Goal: Transaction & Acquisition: Purchase product/service

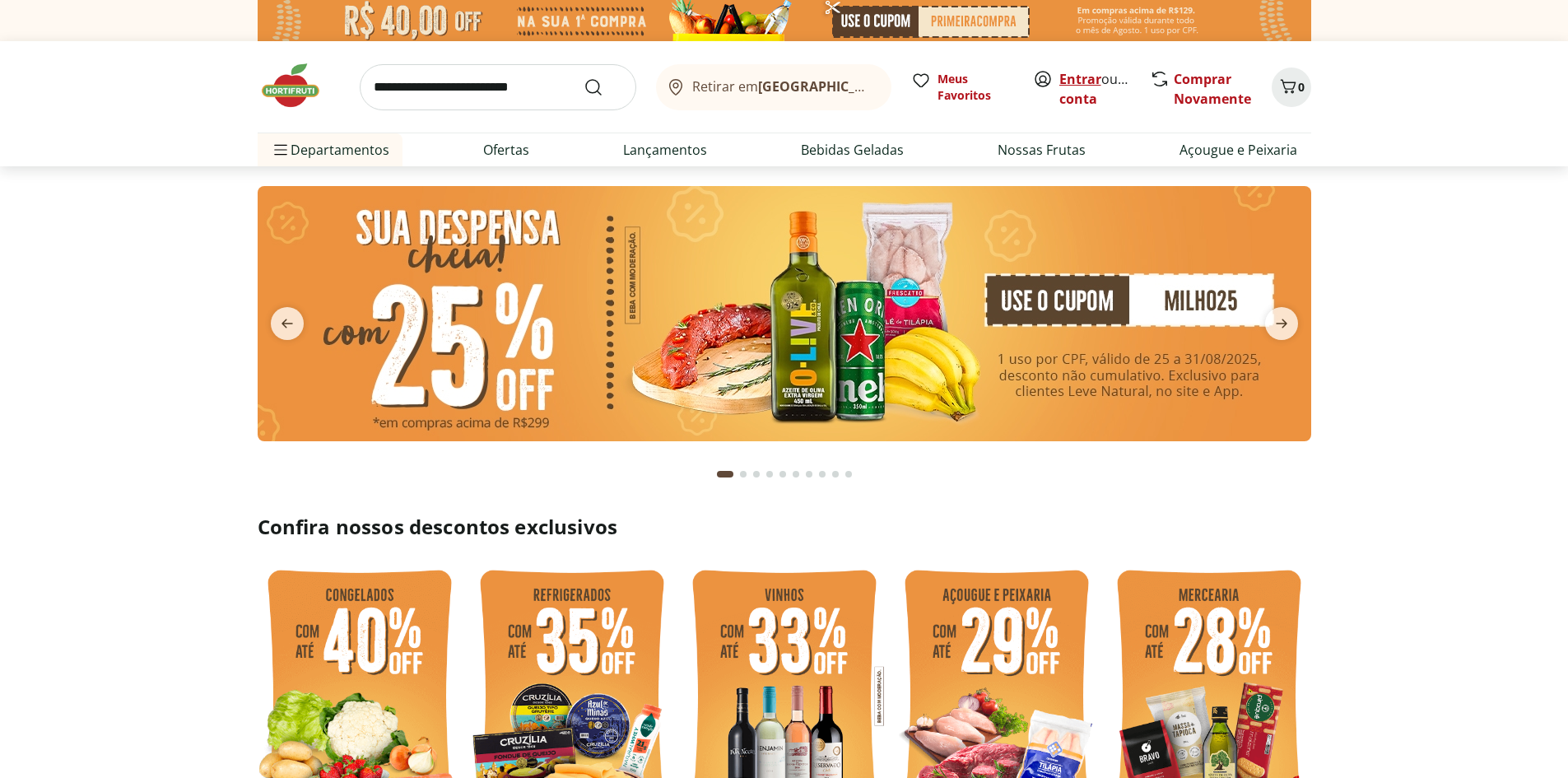
click at [1077, 83] on link "Entrar" at bounding box center [1080, 79] width 42 height 18
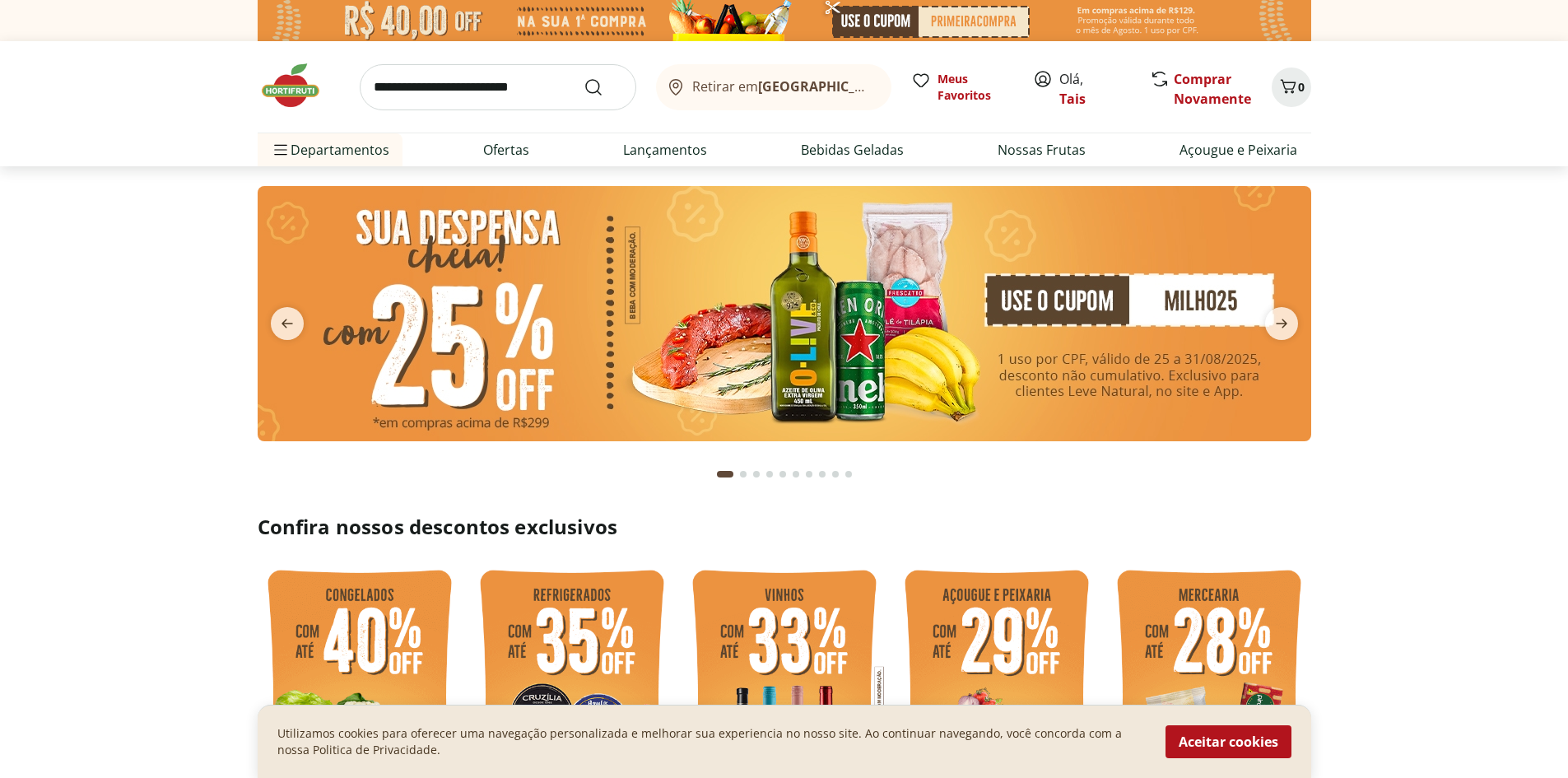
scroll to position [247, 0]
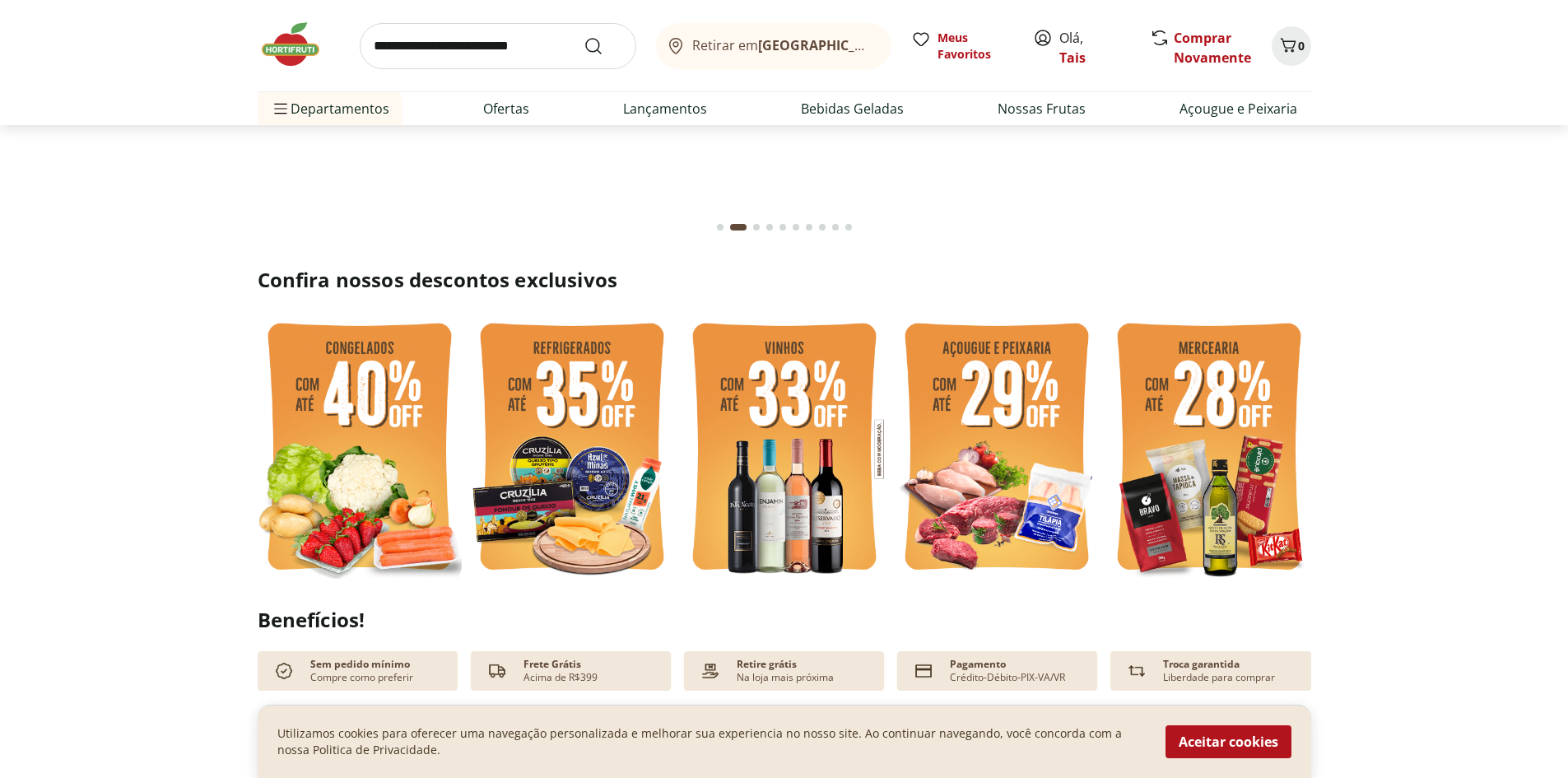
click at [1009, 428] on img at bounding box center [997, 449] width 205 height 273
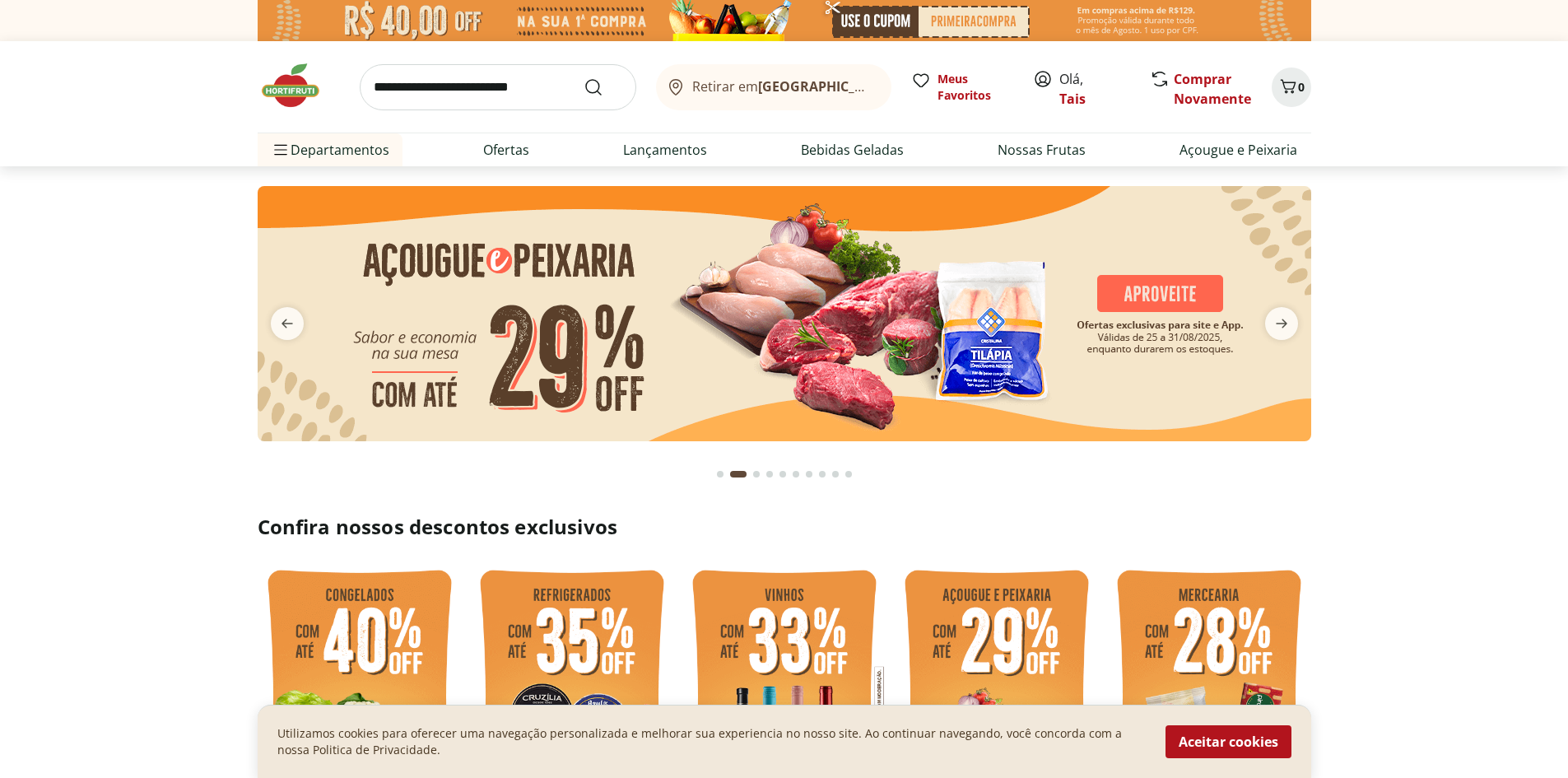
select select "**********"
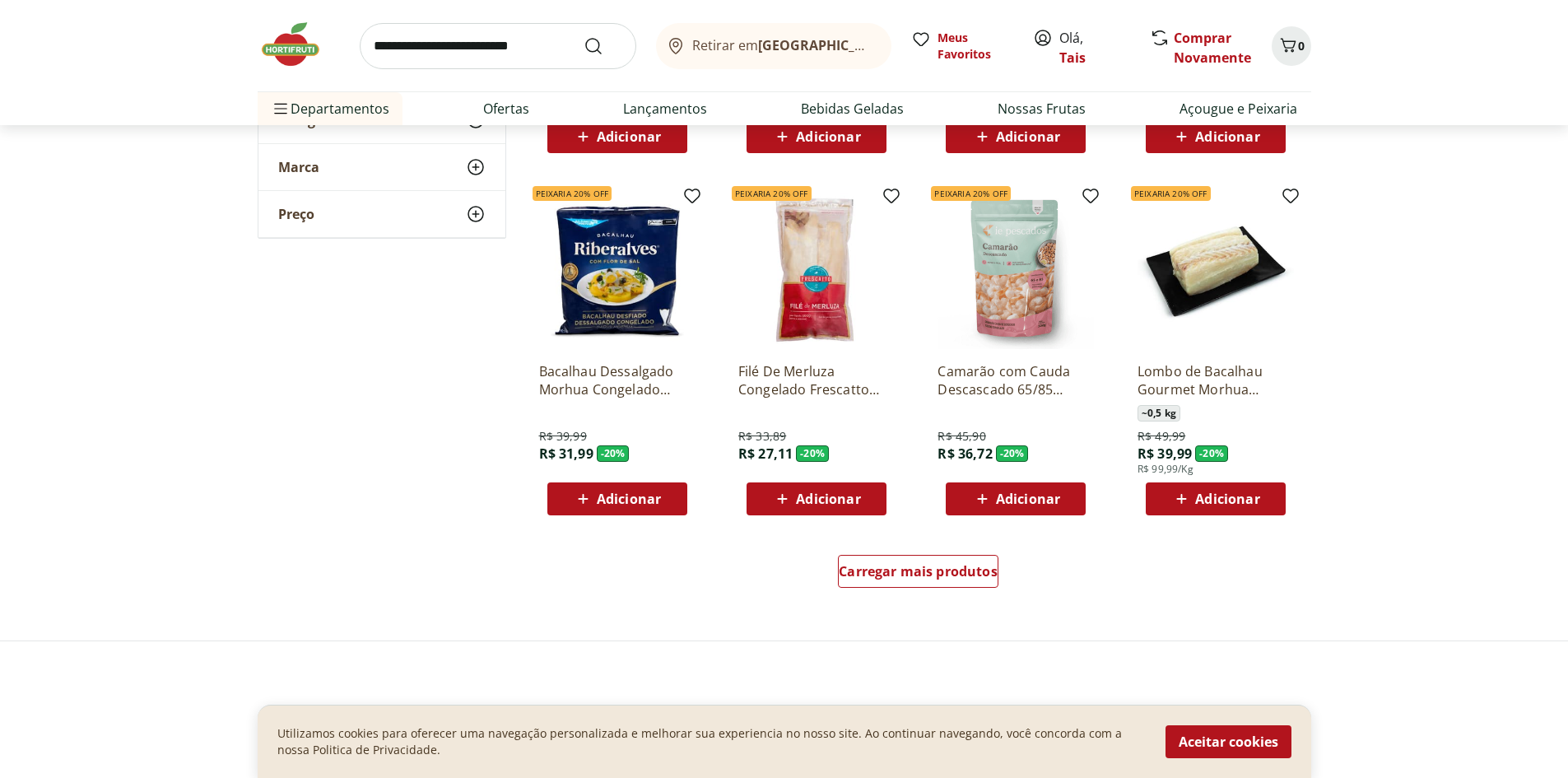
scroll to position [823, 0]
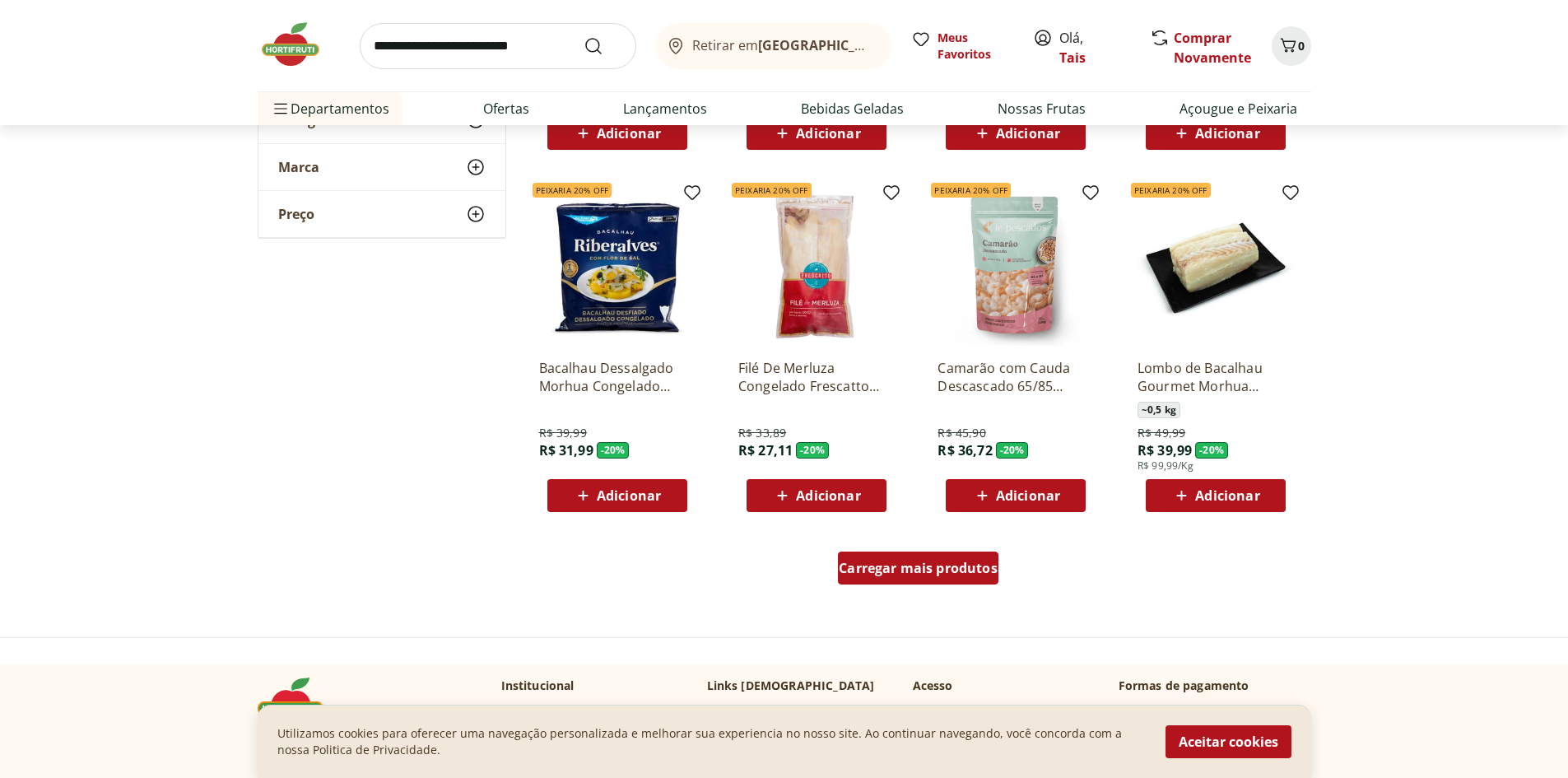
click at [928, 570] on span "Carregar mais produtos" at bounding box center [918, 567] width 158 height 13
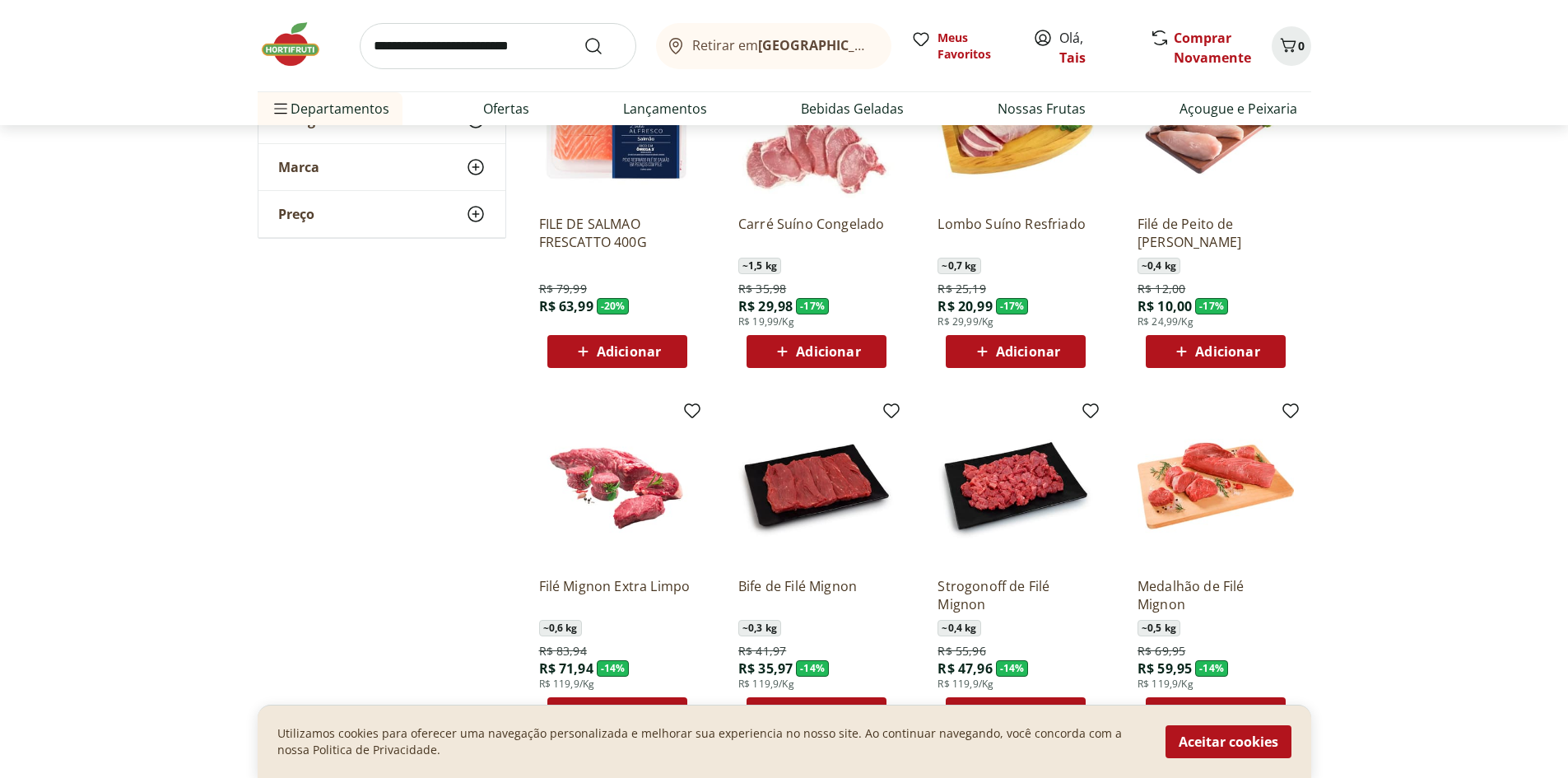
scroll to position [1317, 0]
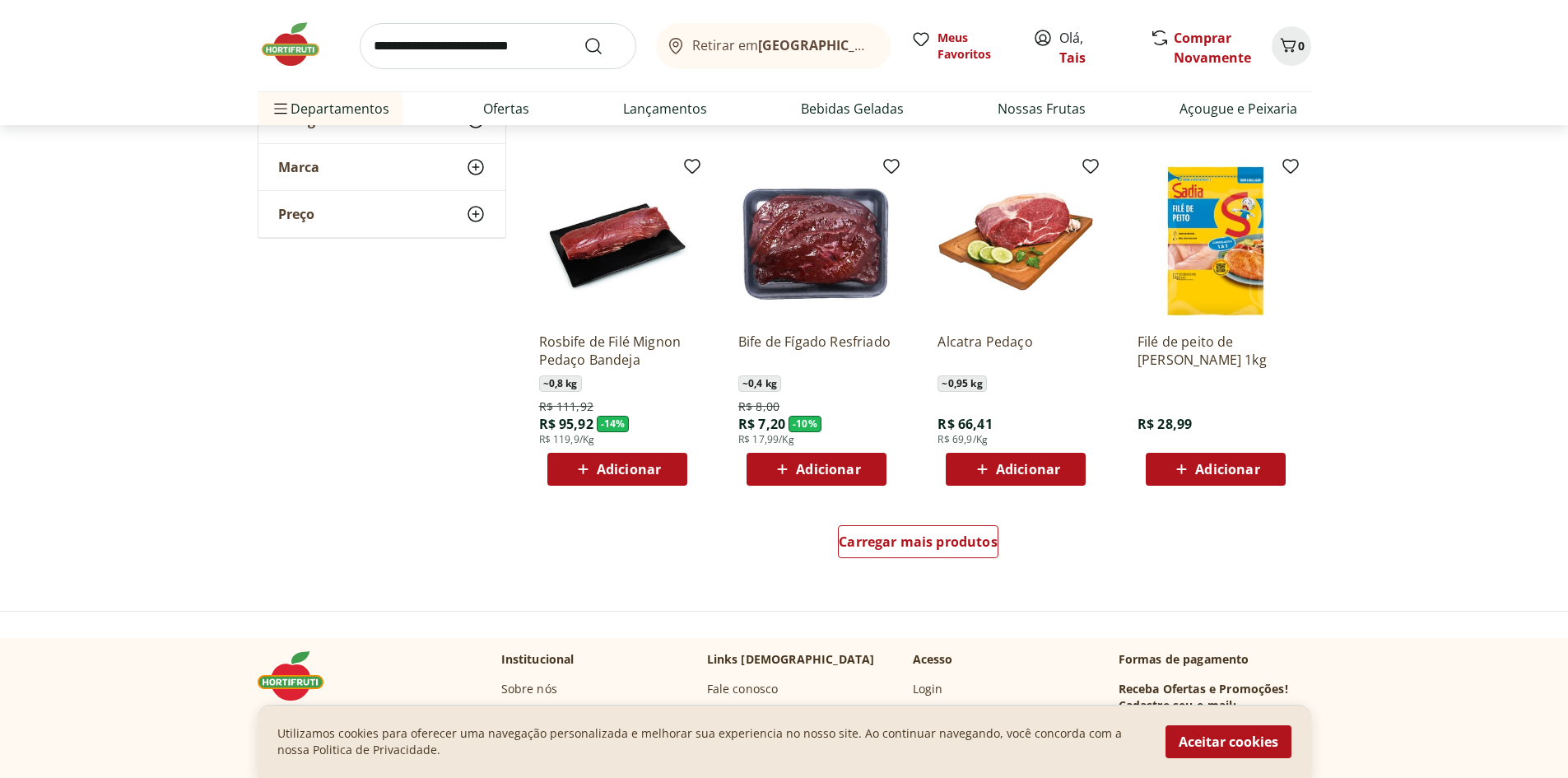
scroll to position [1976, 0]
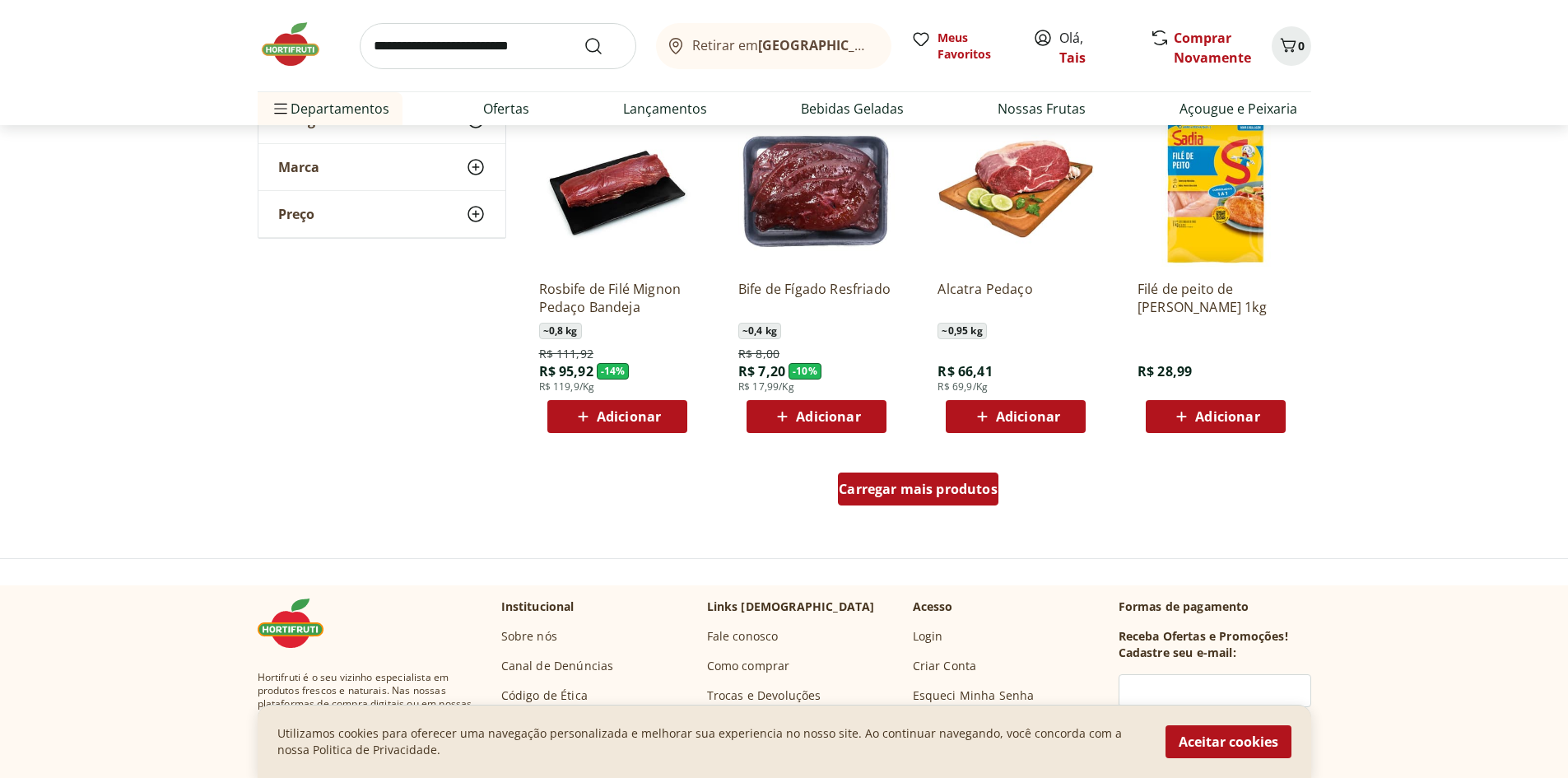
click at [925, 486] on span "Carregar mais produtos" at bounding box center [918, 489] width 158 height 13
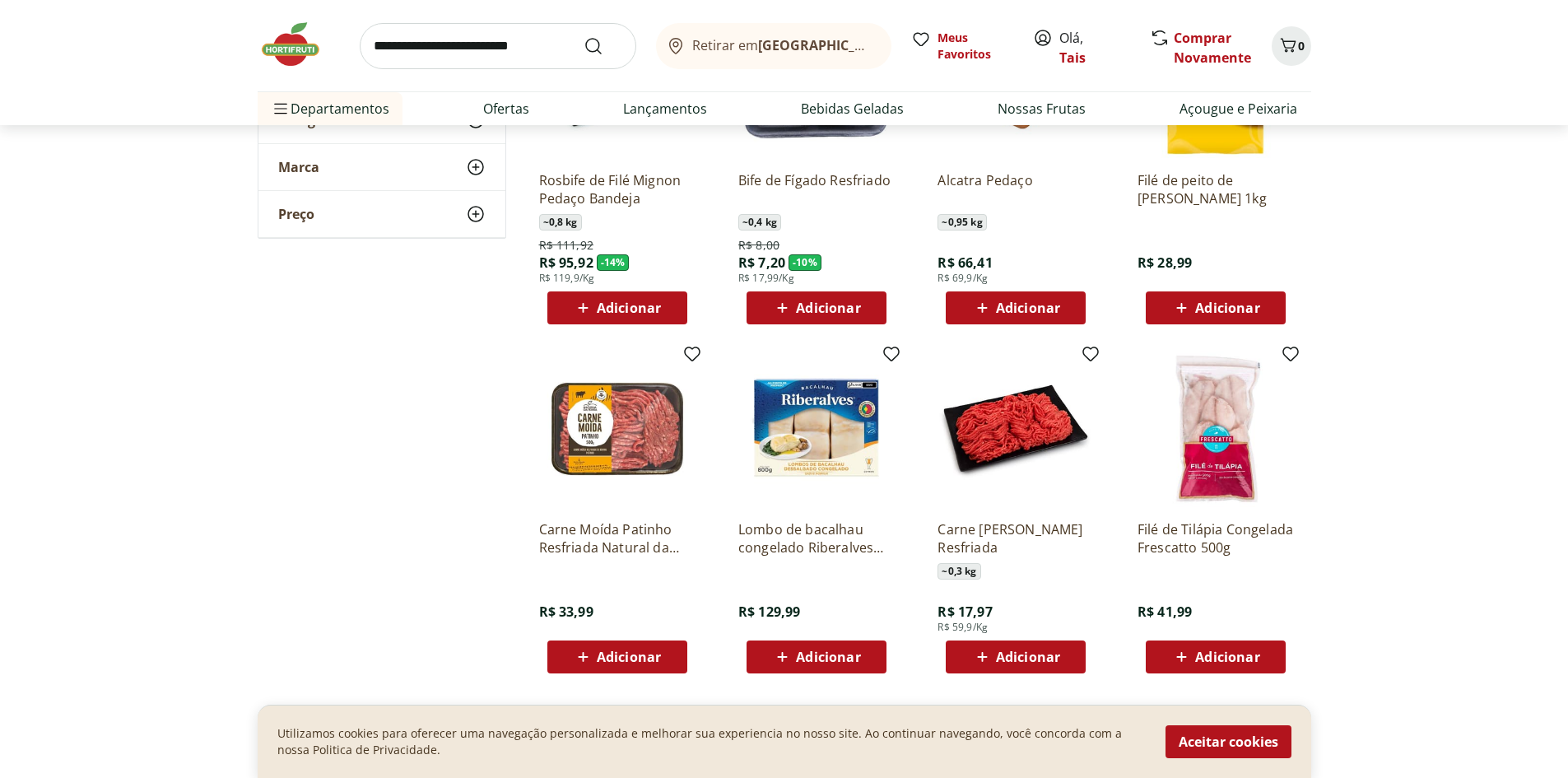
scroll to position [2140, 0]
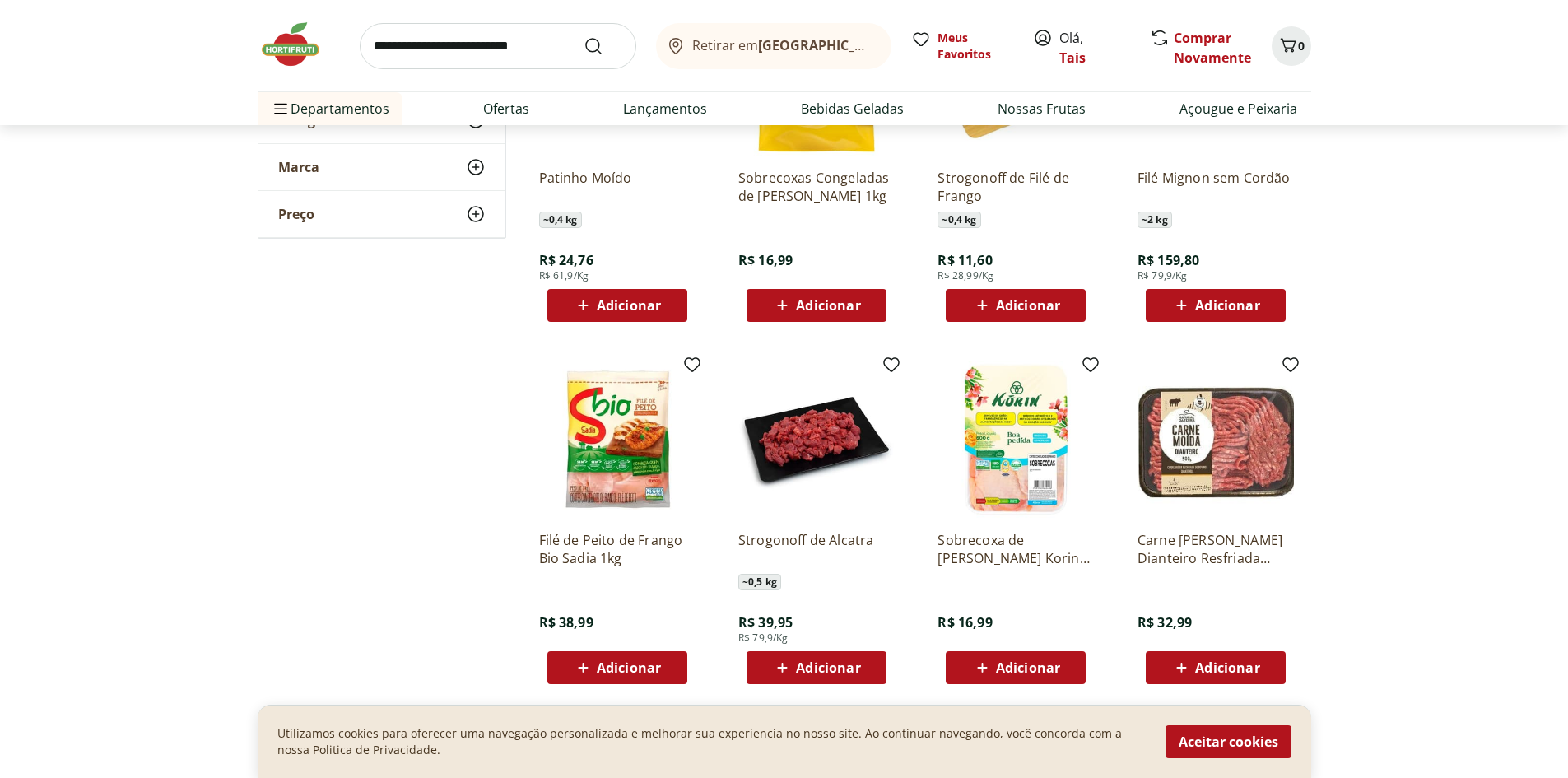
scroll to position [2799, 0]
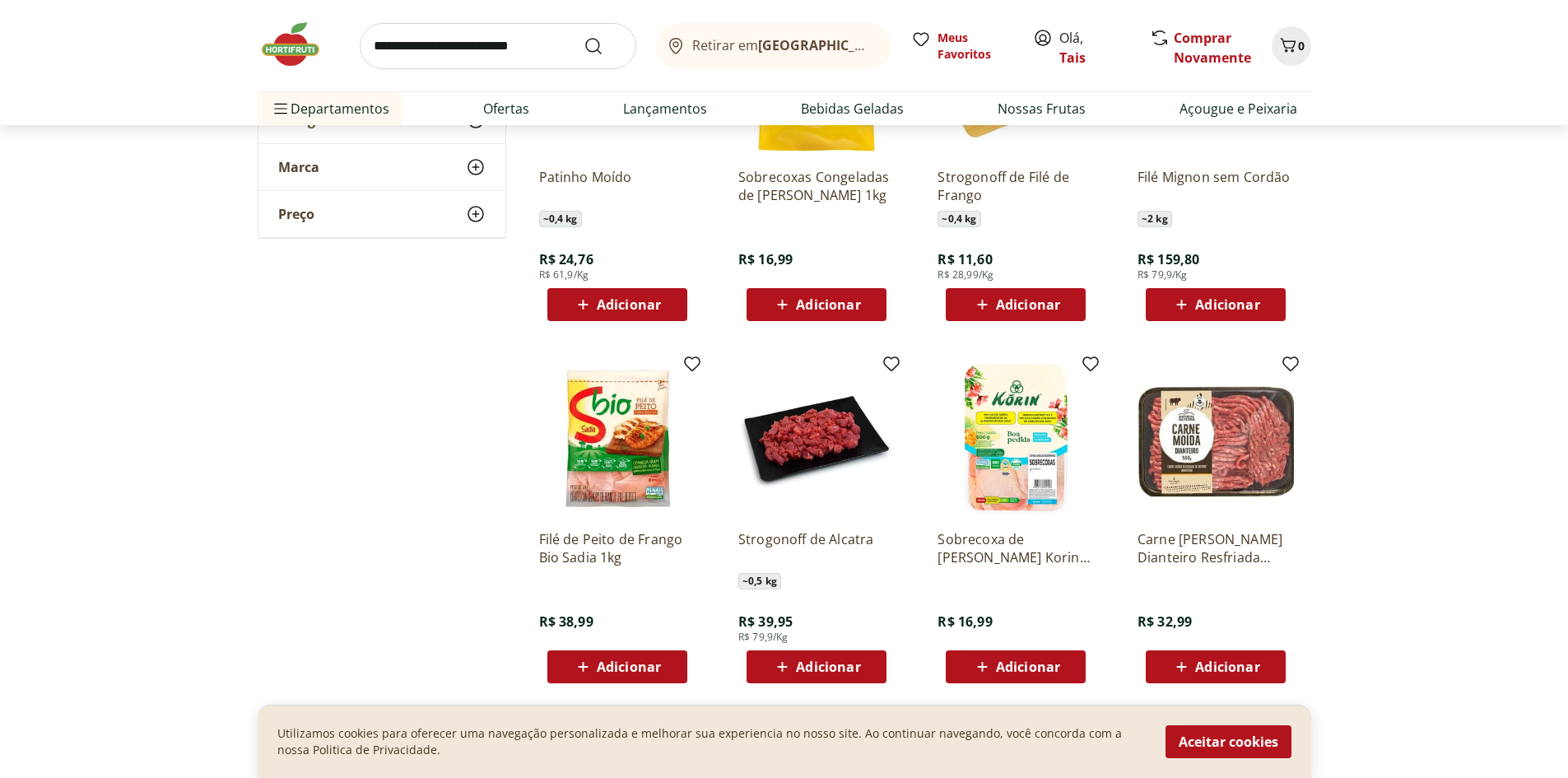
click at [744, 50] on span "Retirar em Rio de Janeiro/RJ" at bounding box center [784, 45] width 182 height 15
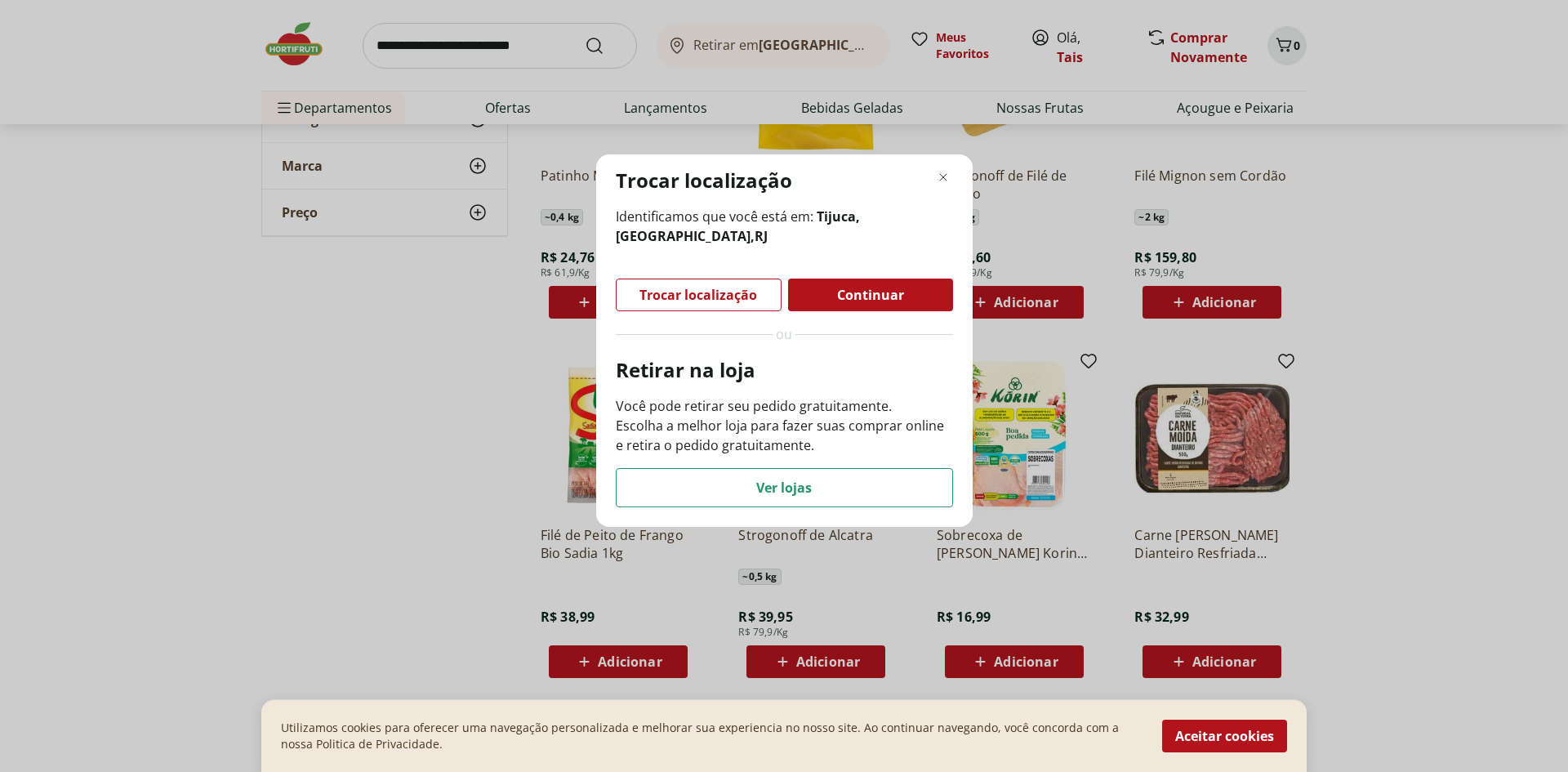
click at [861, 301] on span "Continuar" at bounding box center [871, 294] width 67 height 13
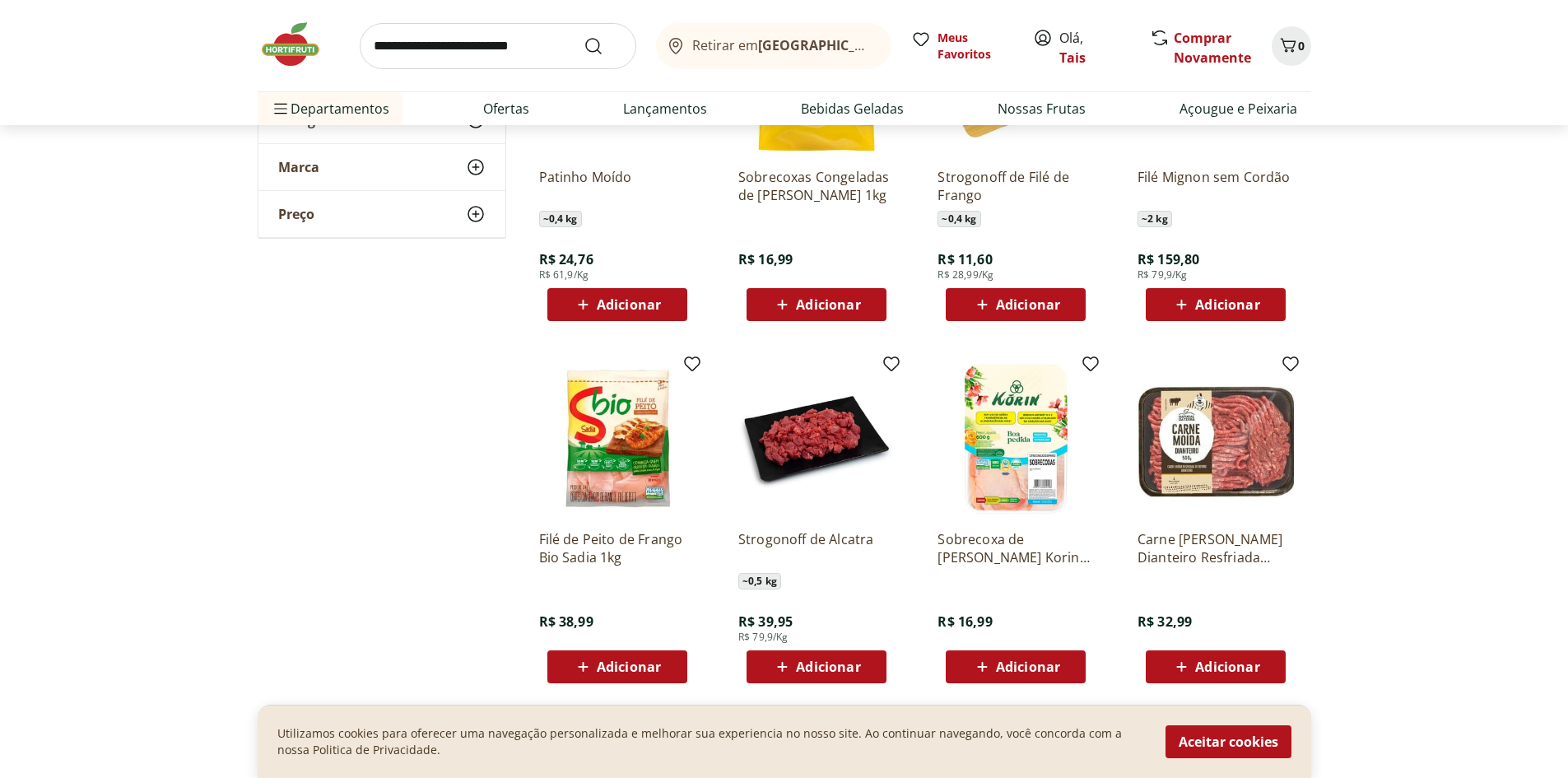
click at [758, 44] on span "Retirar em Rio de Janeiro/RJ" at bounding box center [784, 45] width 182 height 15
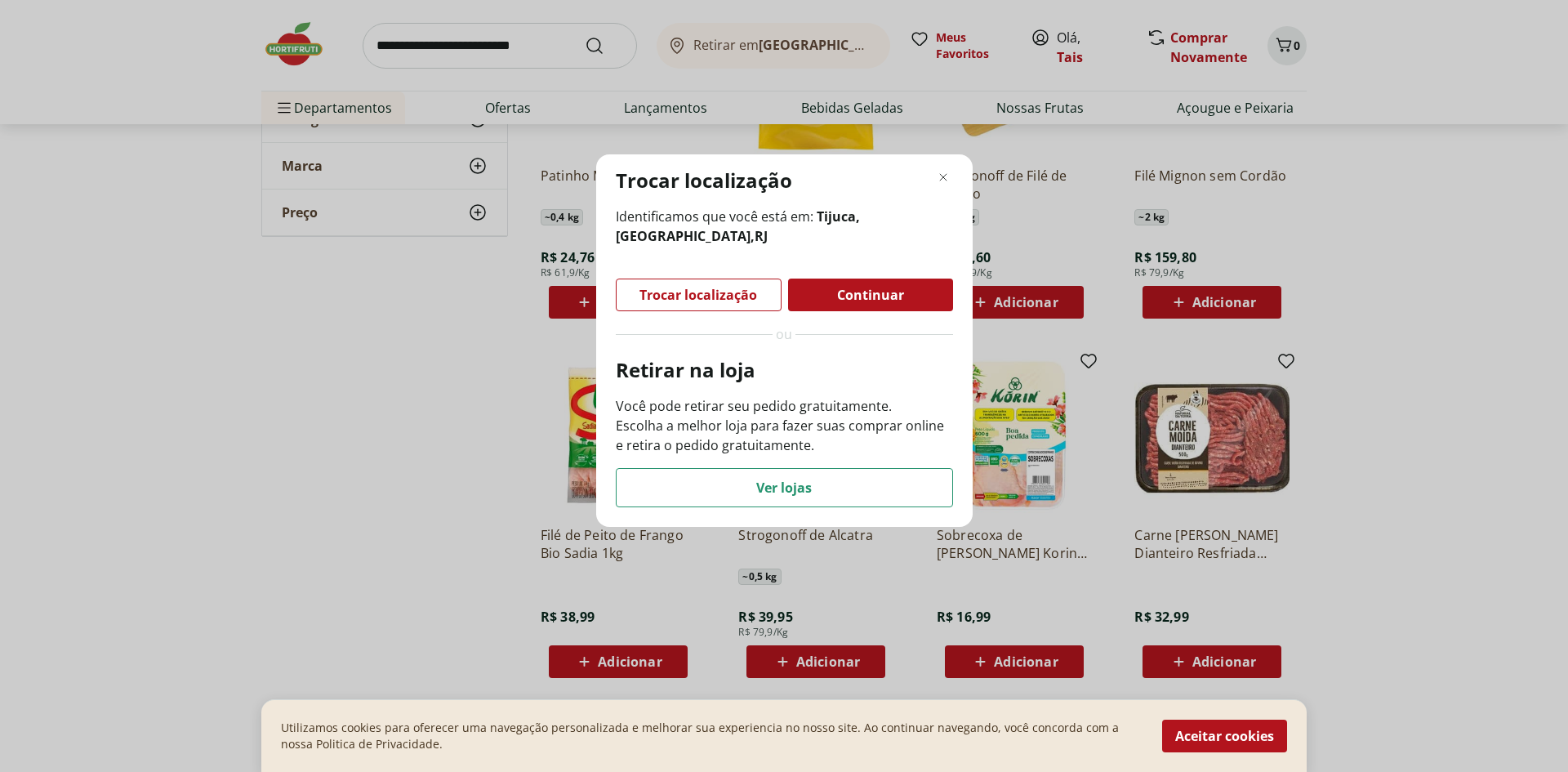
click at [675, 288] on span "Trocar localização" at bounding box center [698, 294] width 118 height 13
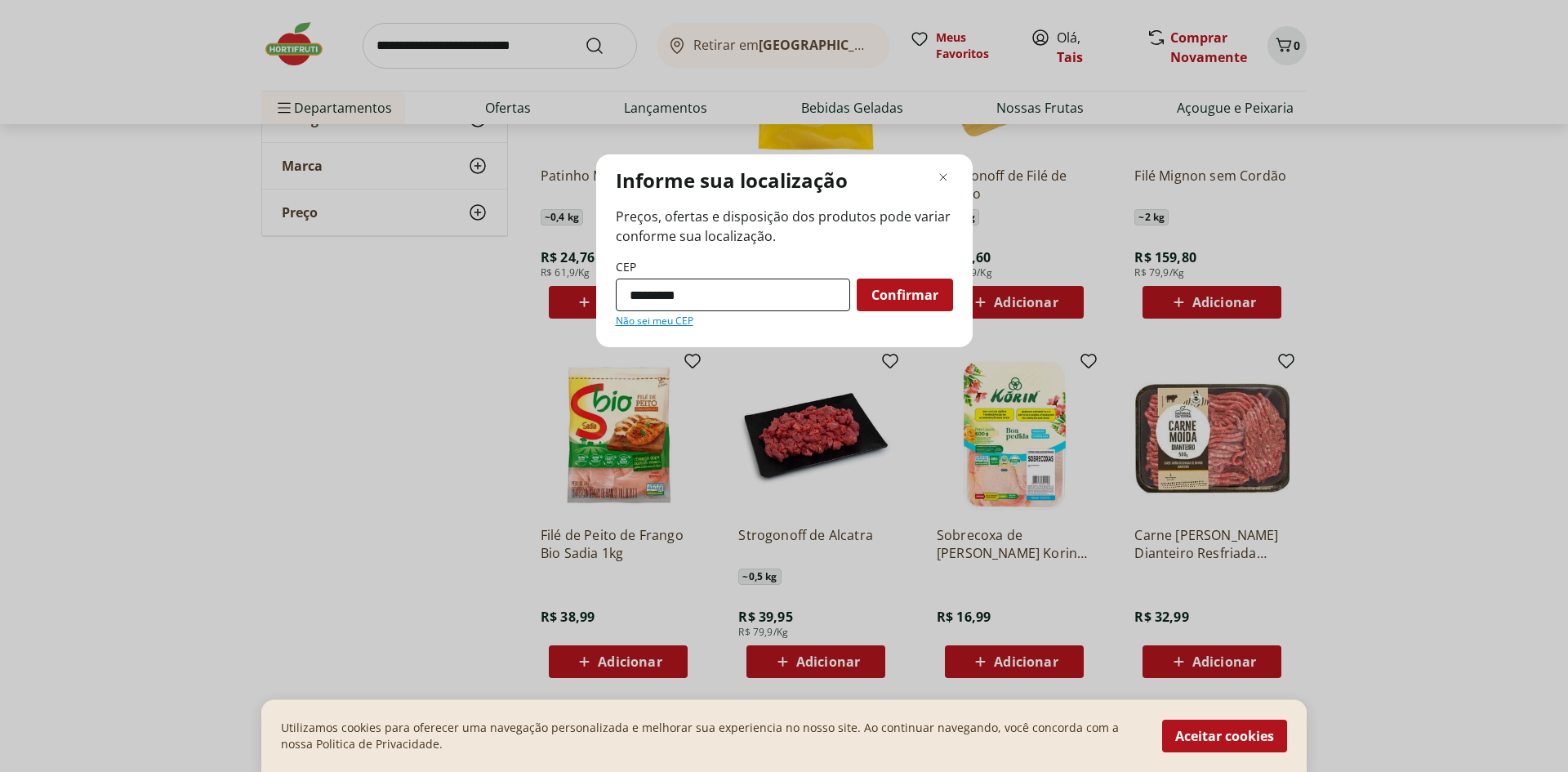
drag, startPoint x: 908, startPoint y: 298, endPoint x: 843, endPoint y: 282, distance: 66.9
click at [909, 297] on span "Confirmar" at bounding box center [905, 294] width 67 height 13
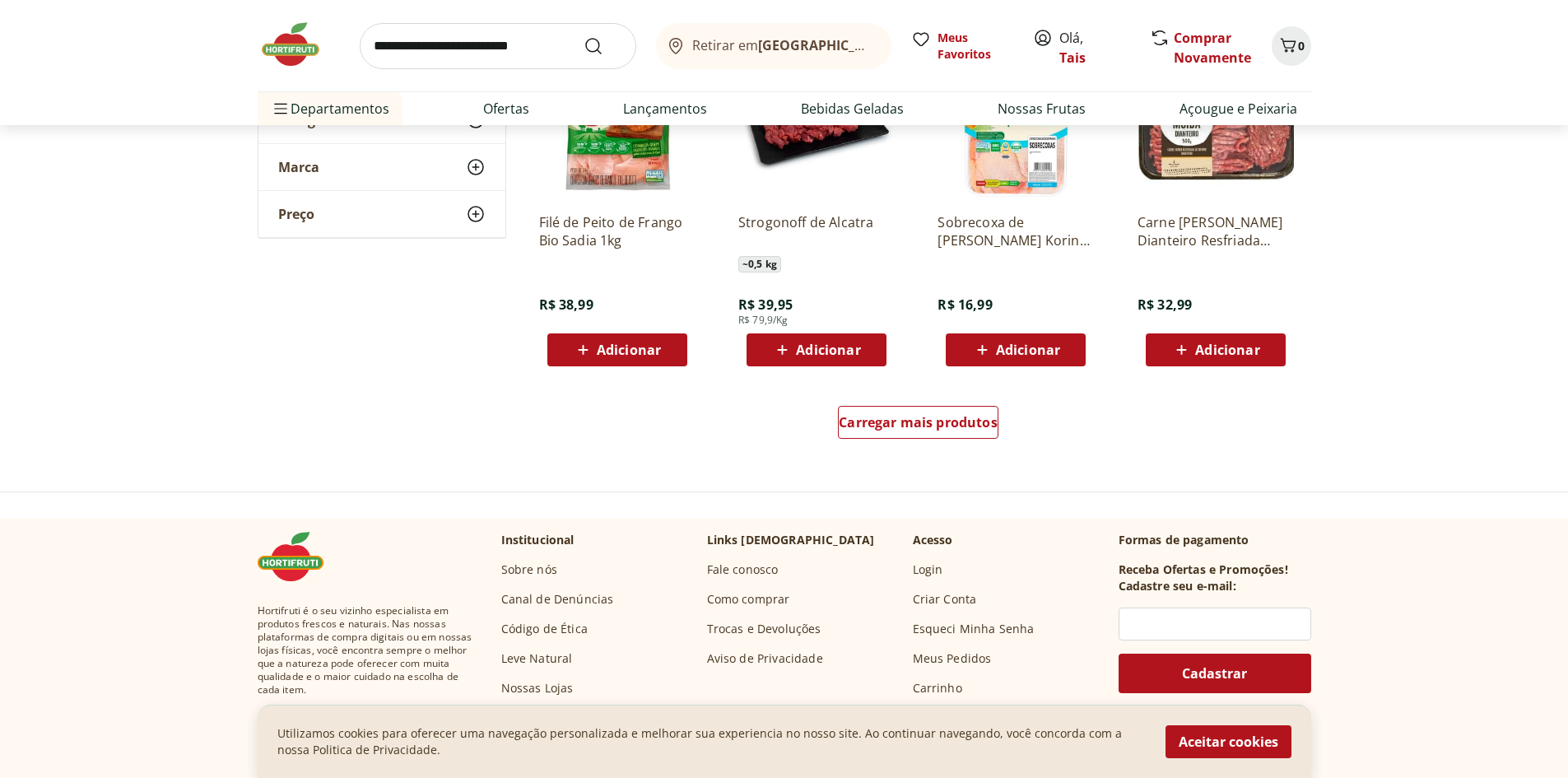
scroll to position [3128, 0]
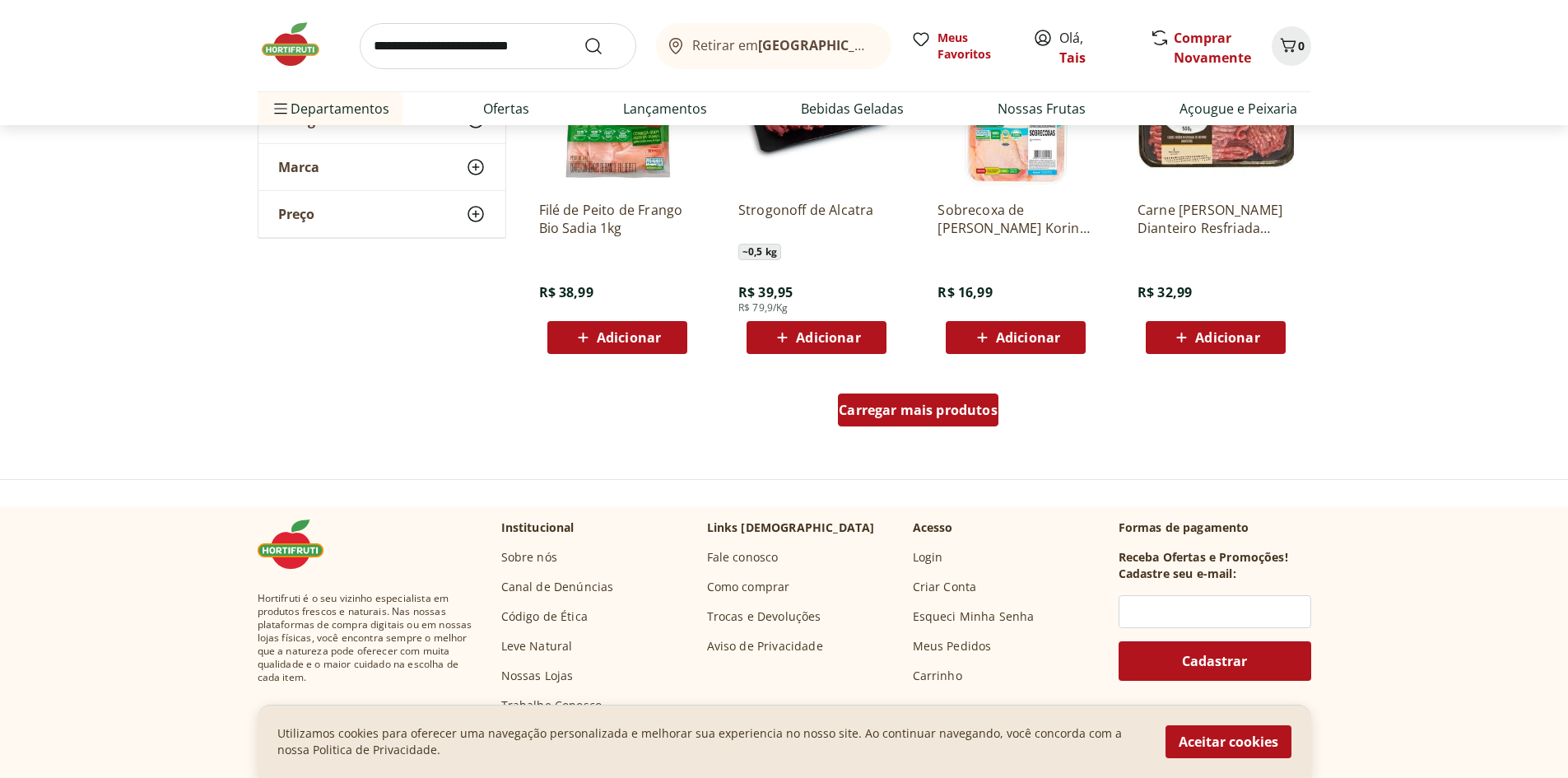
click at [912, 417] on span "Carregar mais produtos" at bounding box center [918, 410] width 158 height 13
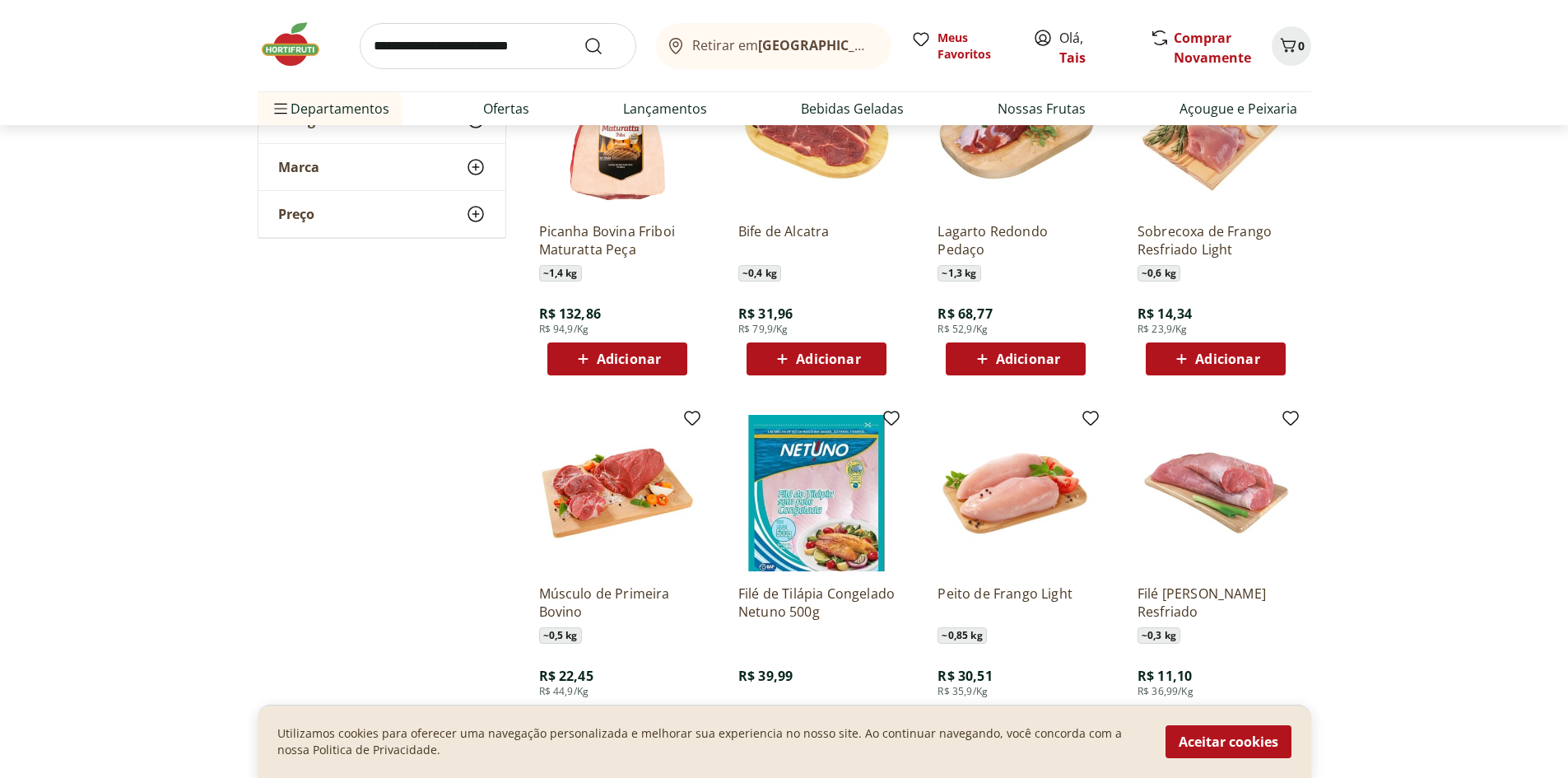
scroll to position [3456, 0]
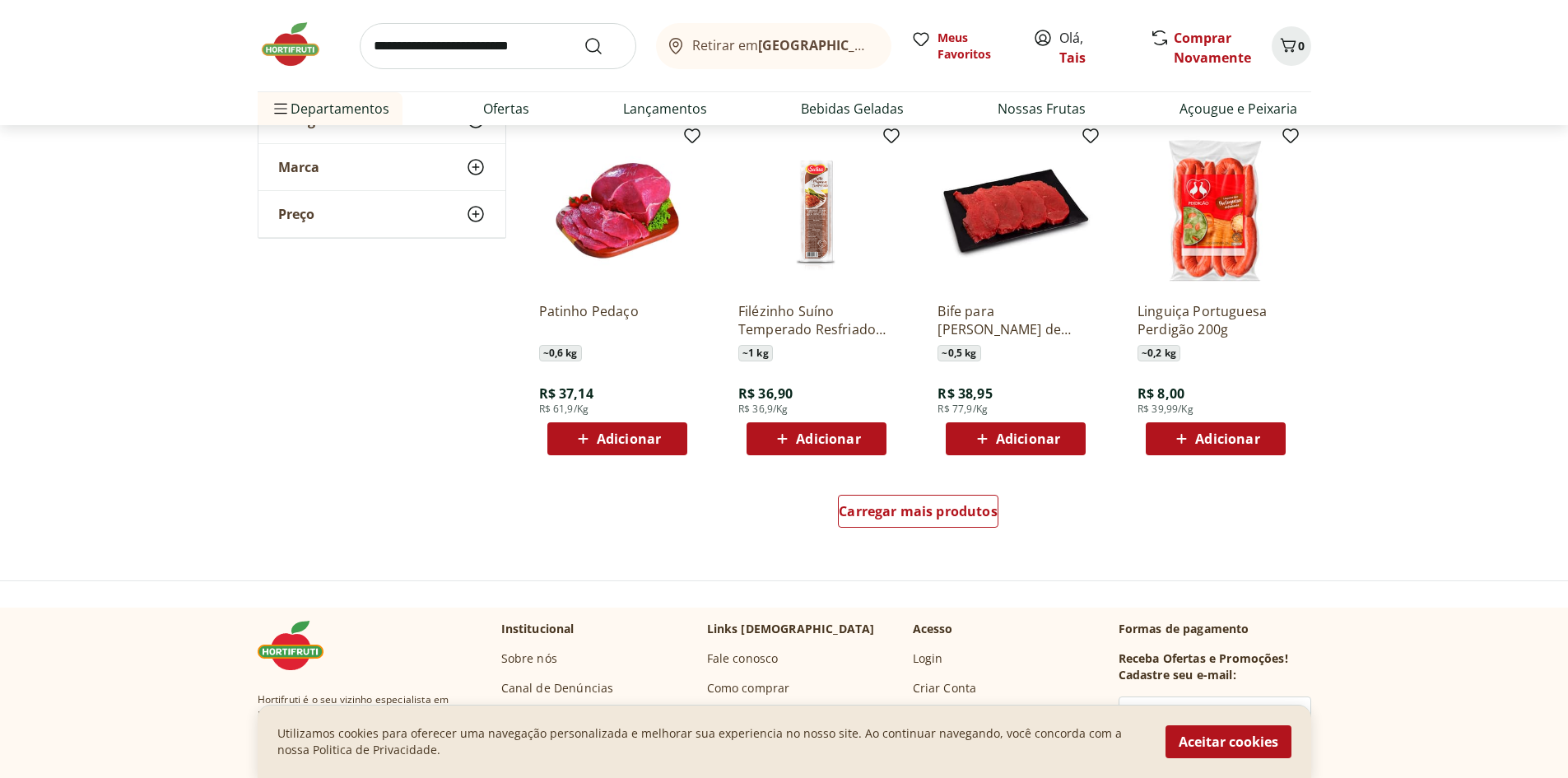
scroll to position [4115, 0]
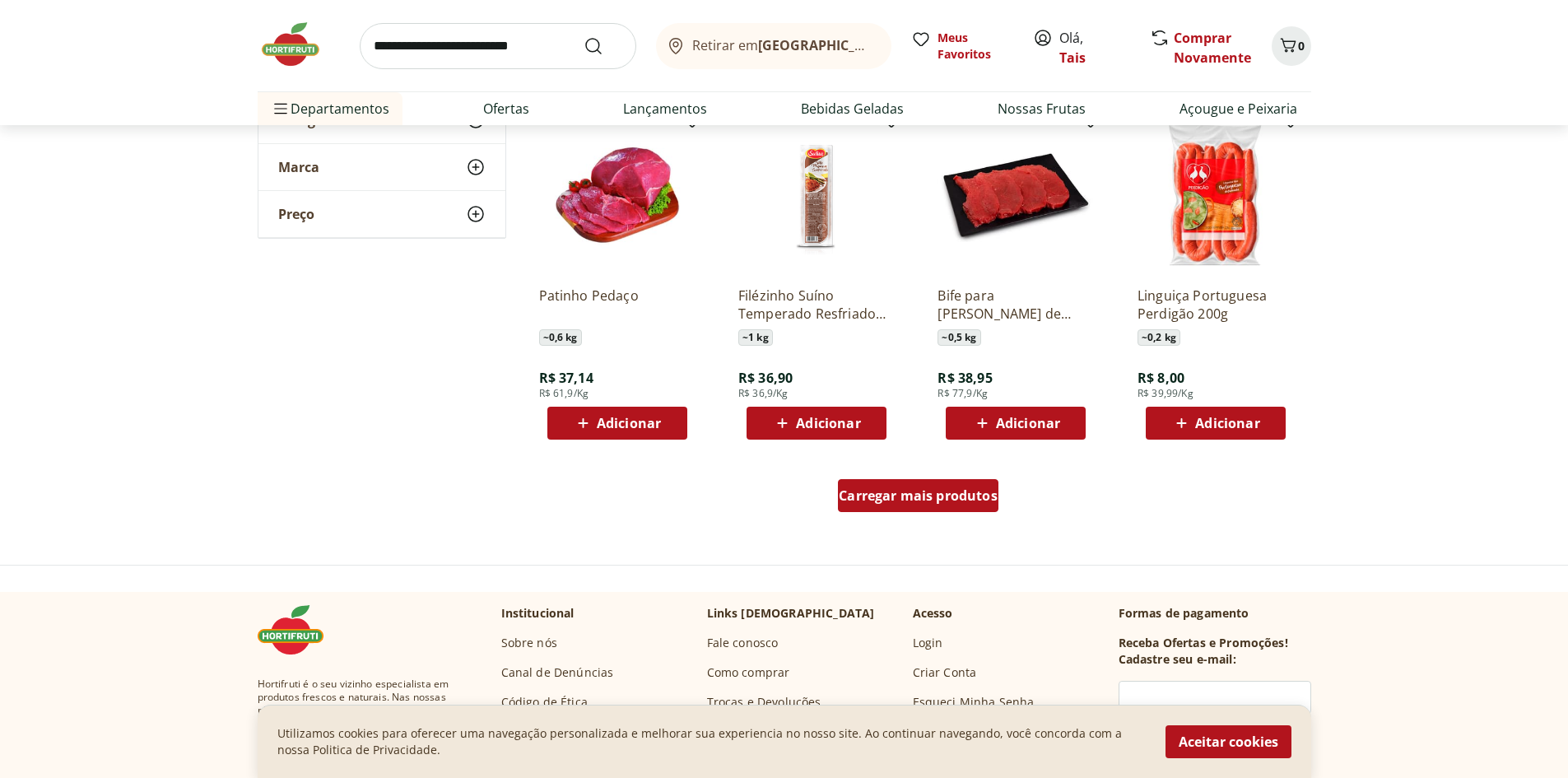
click at [993, 507] on div "Carregar mais produtos" at bounding box center [918, 495] width 160 height 33
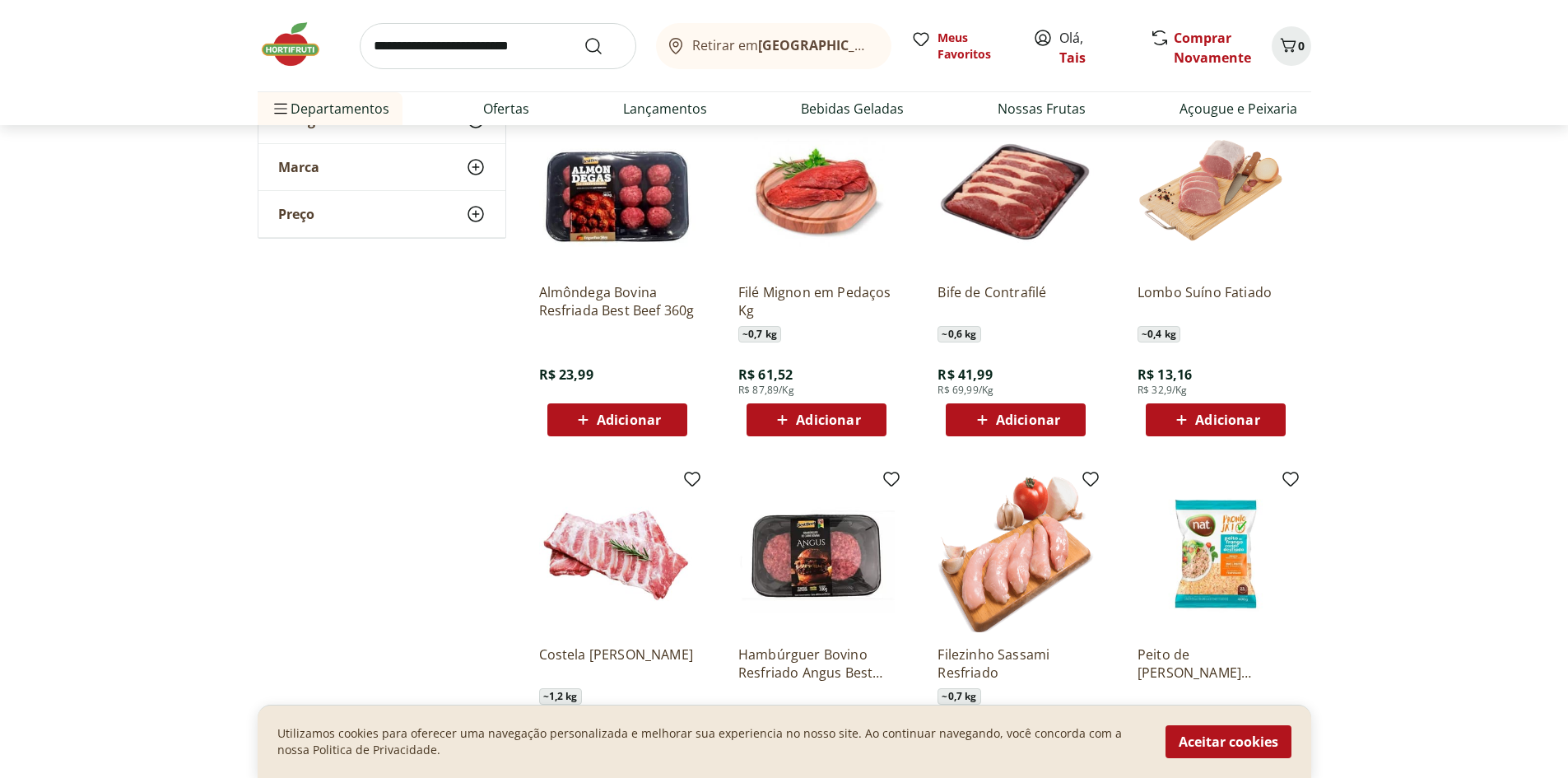
scroll to position [4526, 0]
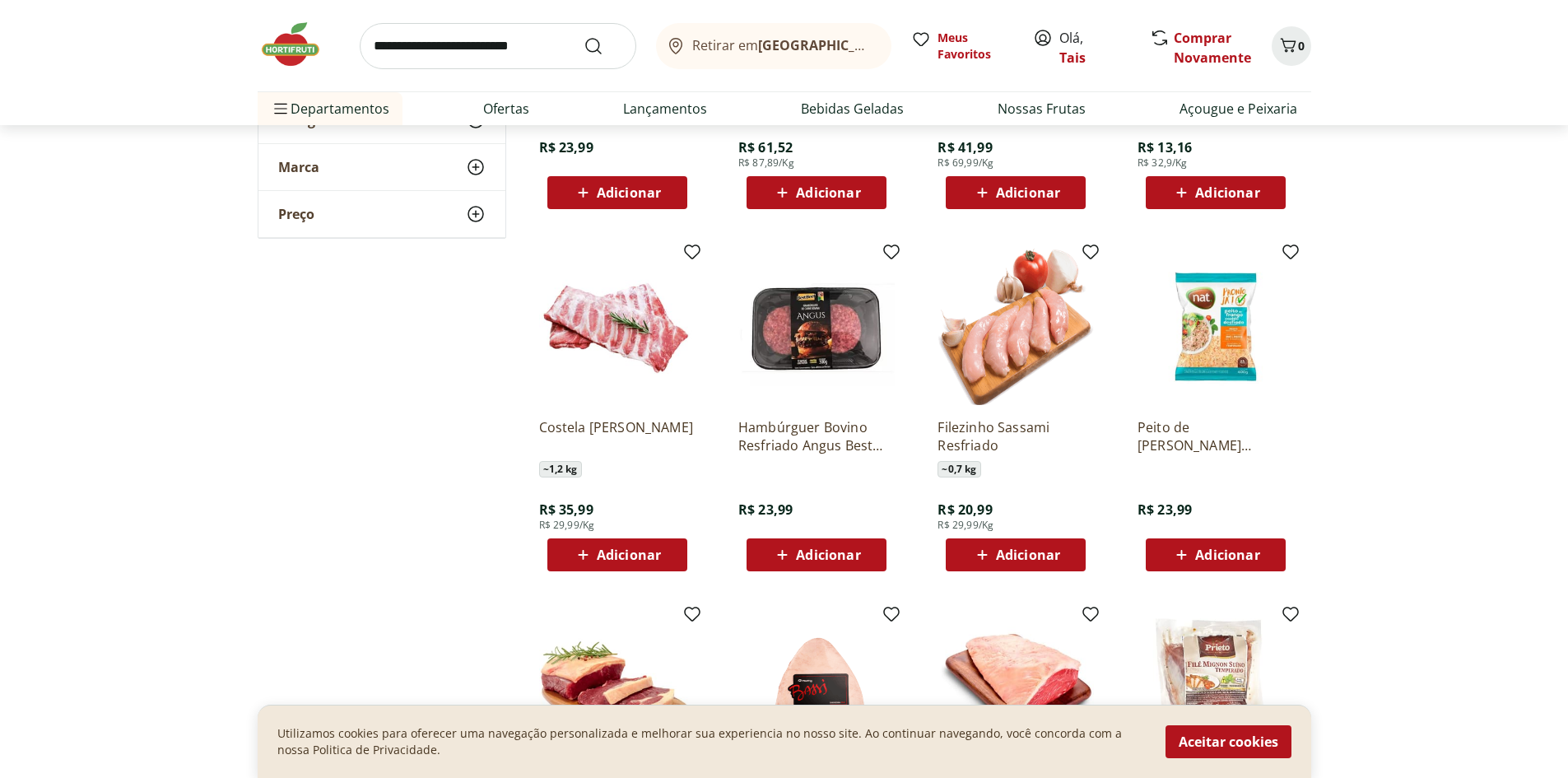
scroll to position [5020, 0]
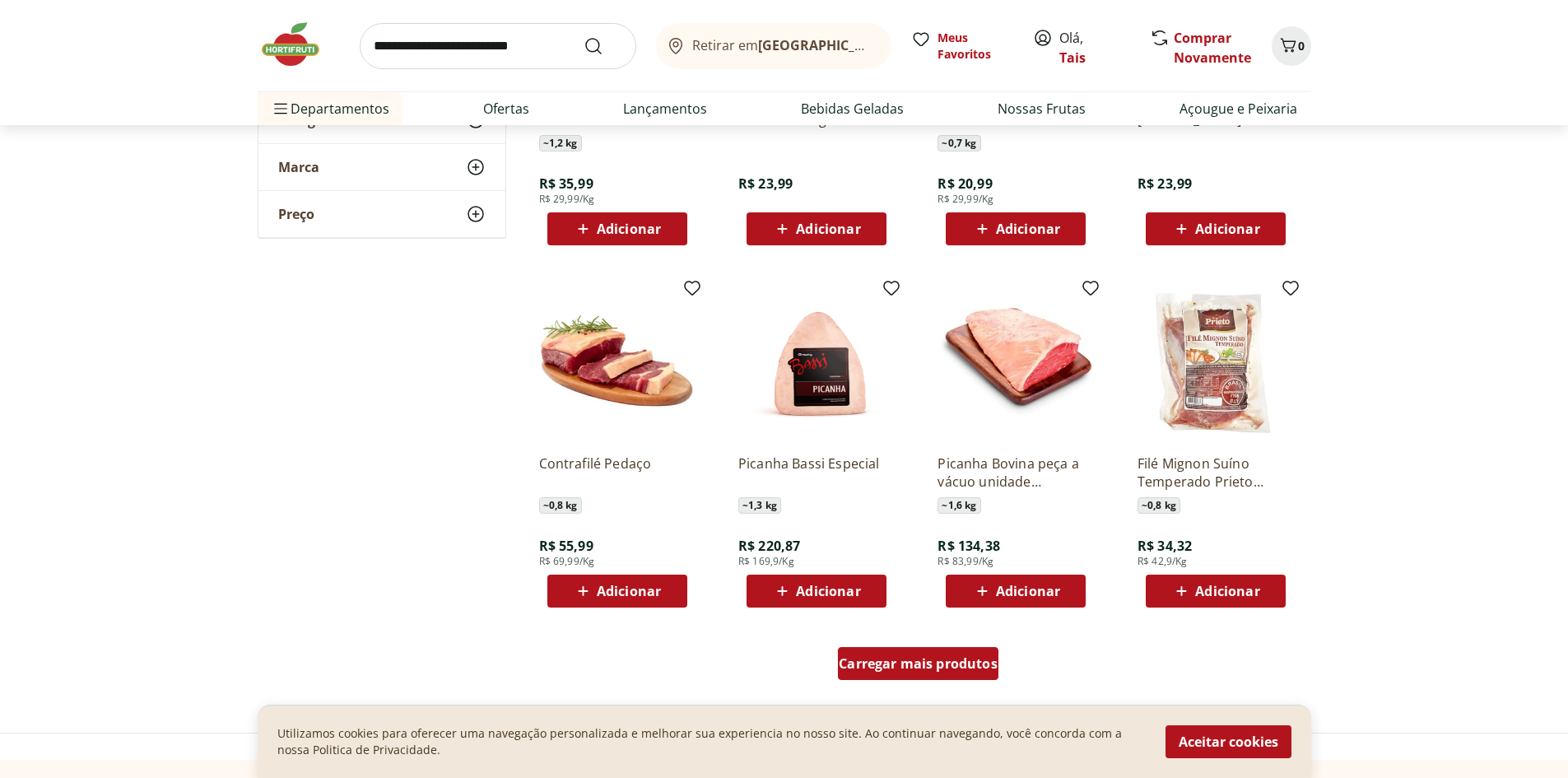
click at [965, 678] on div "Carregar mais produtos" at bounding box center [918, 663] width 160 height 33
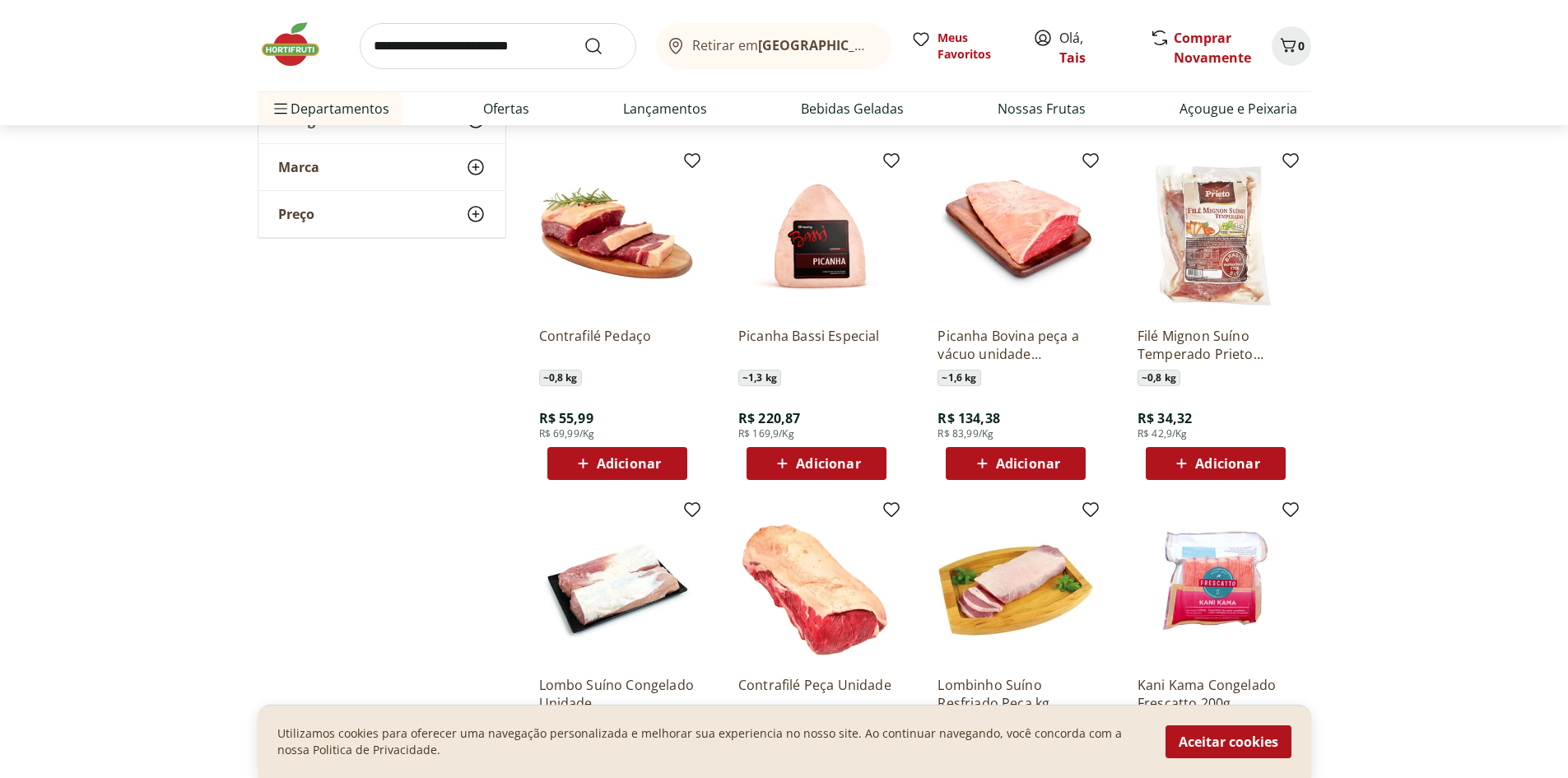
scroll to position [5350, 0]
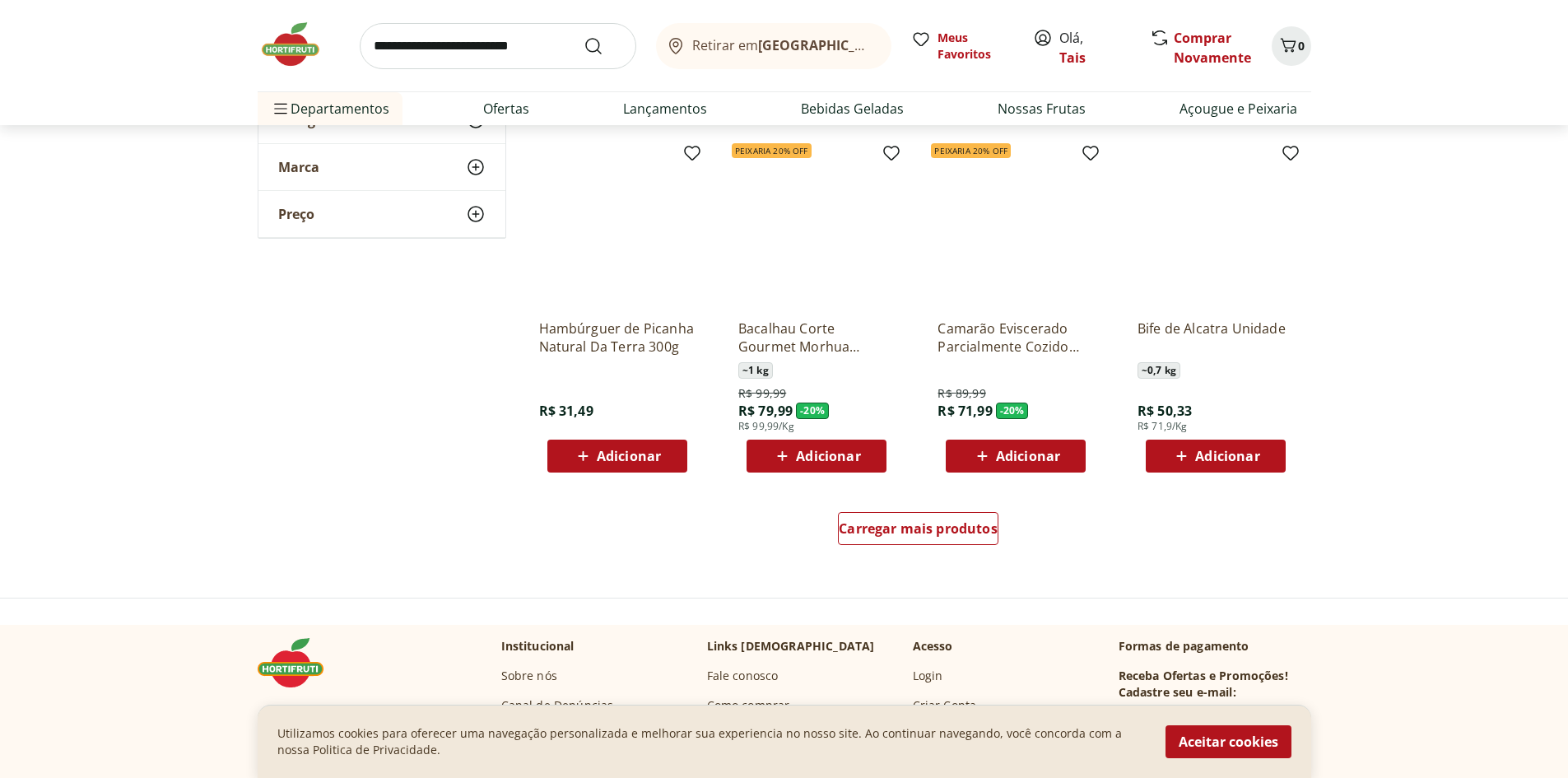
scroll to position [6255, 0]
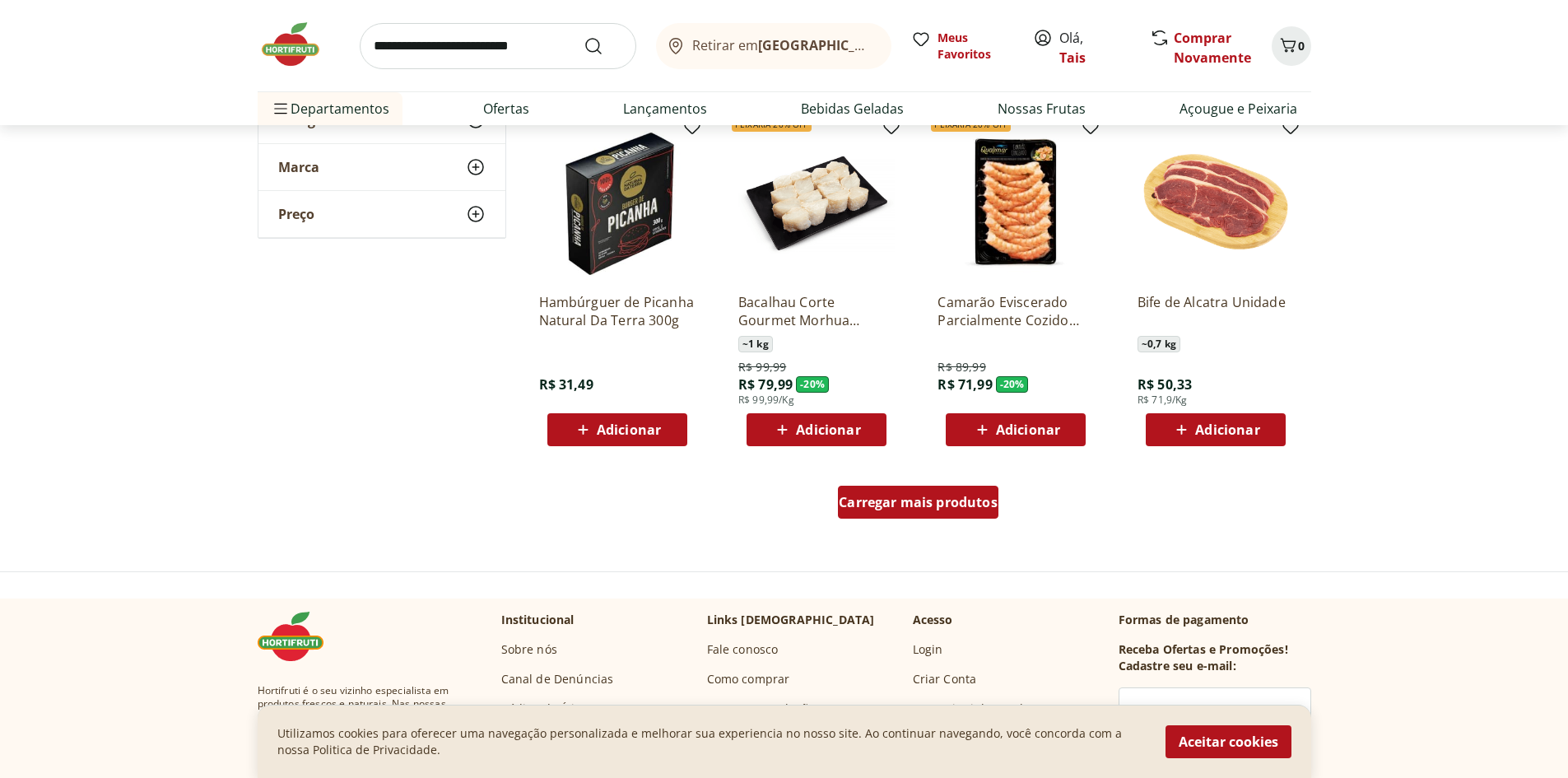
click at [950, 497] on span "Carregar mais produtos" at bounding box center [918, 502] width 158 height 13
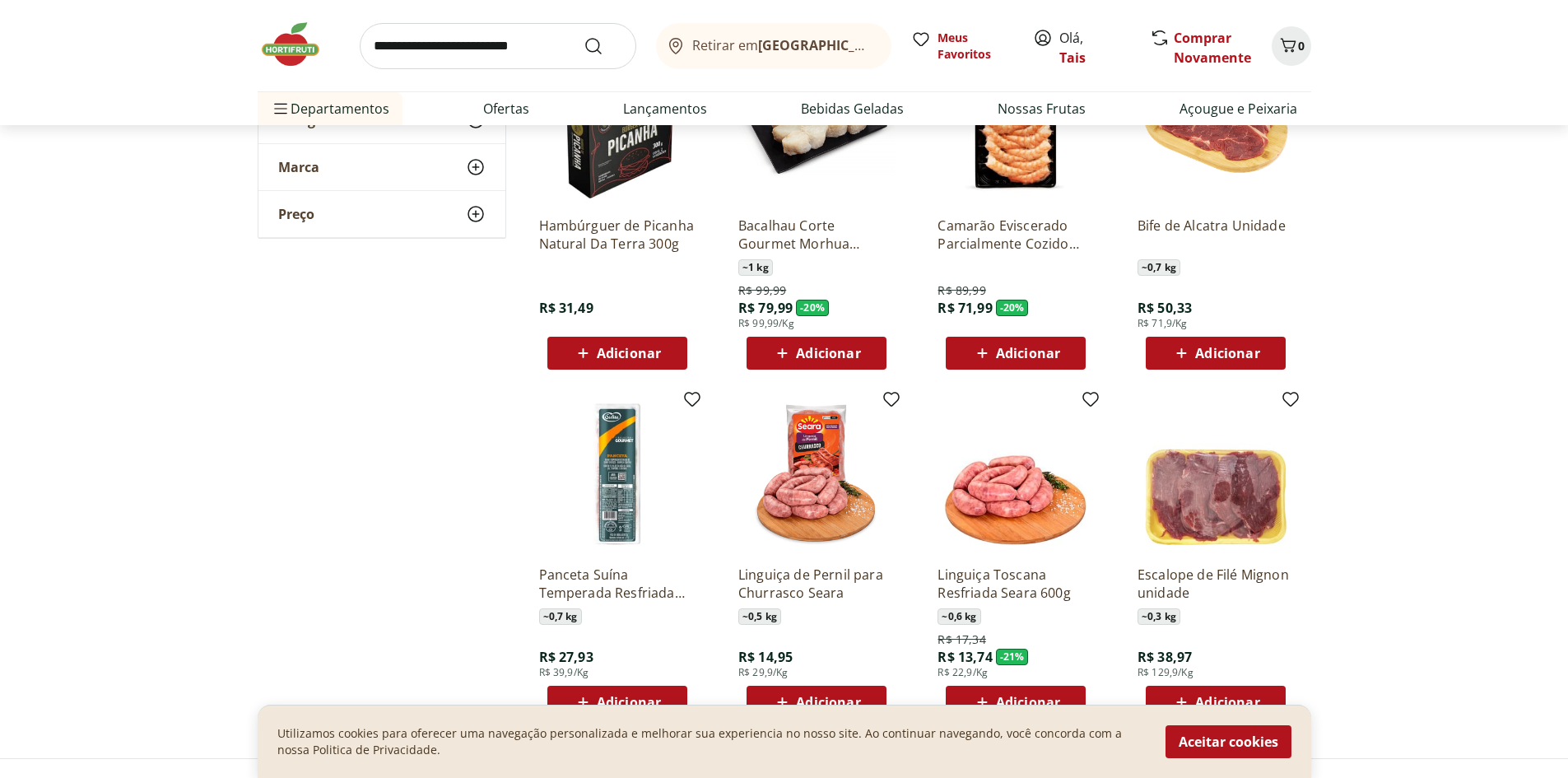
scroll to position [6667, 0]
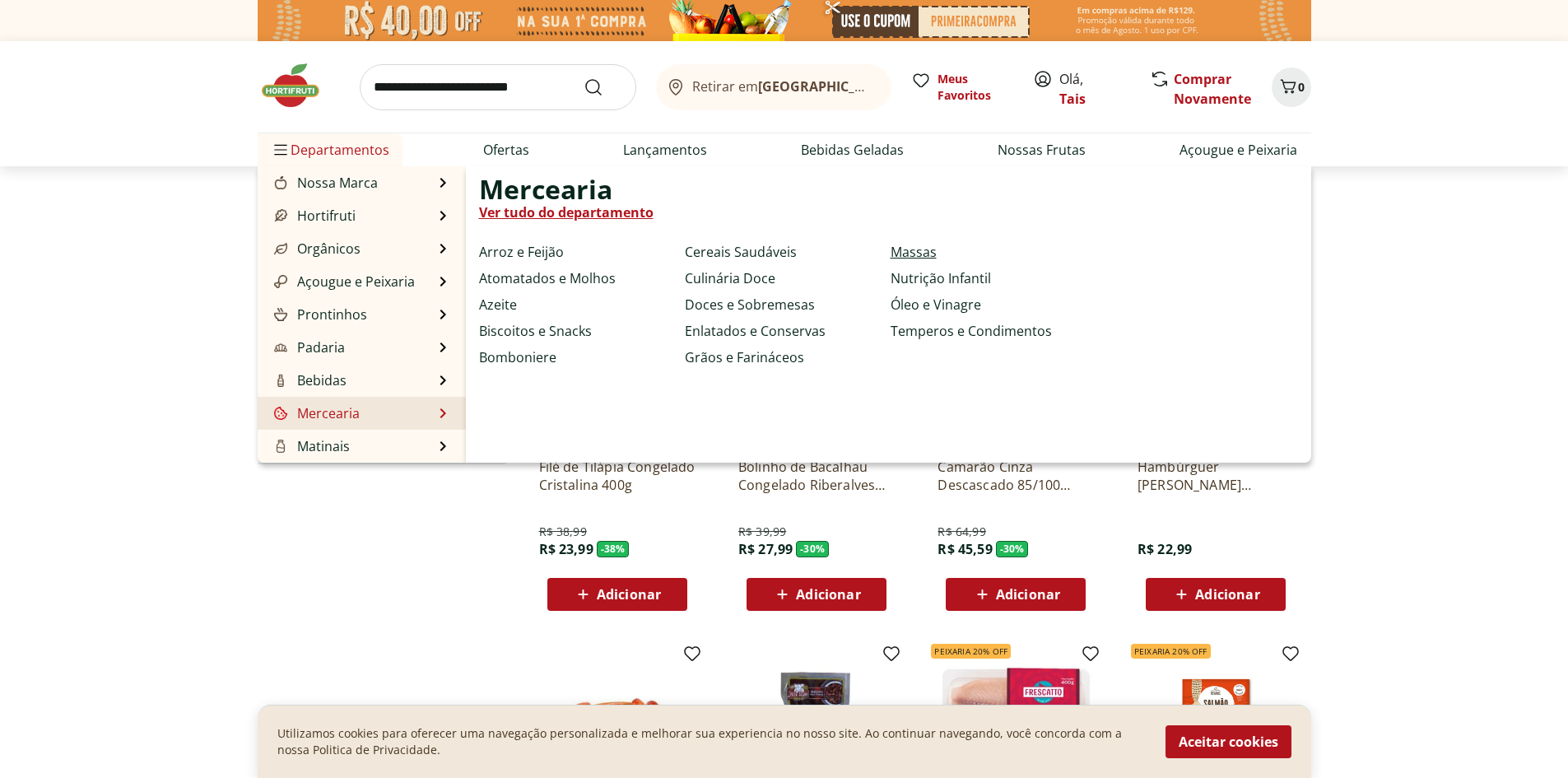
click at [933, 257] on link "Massas" at bounding box center [914, 251] width 46 height 19
select select "**********"
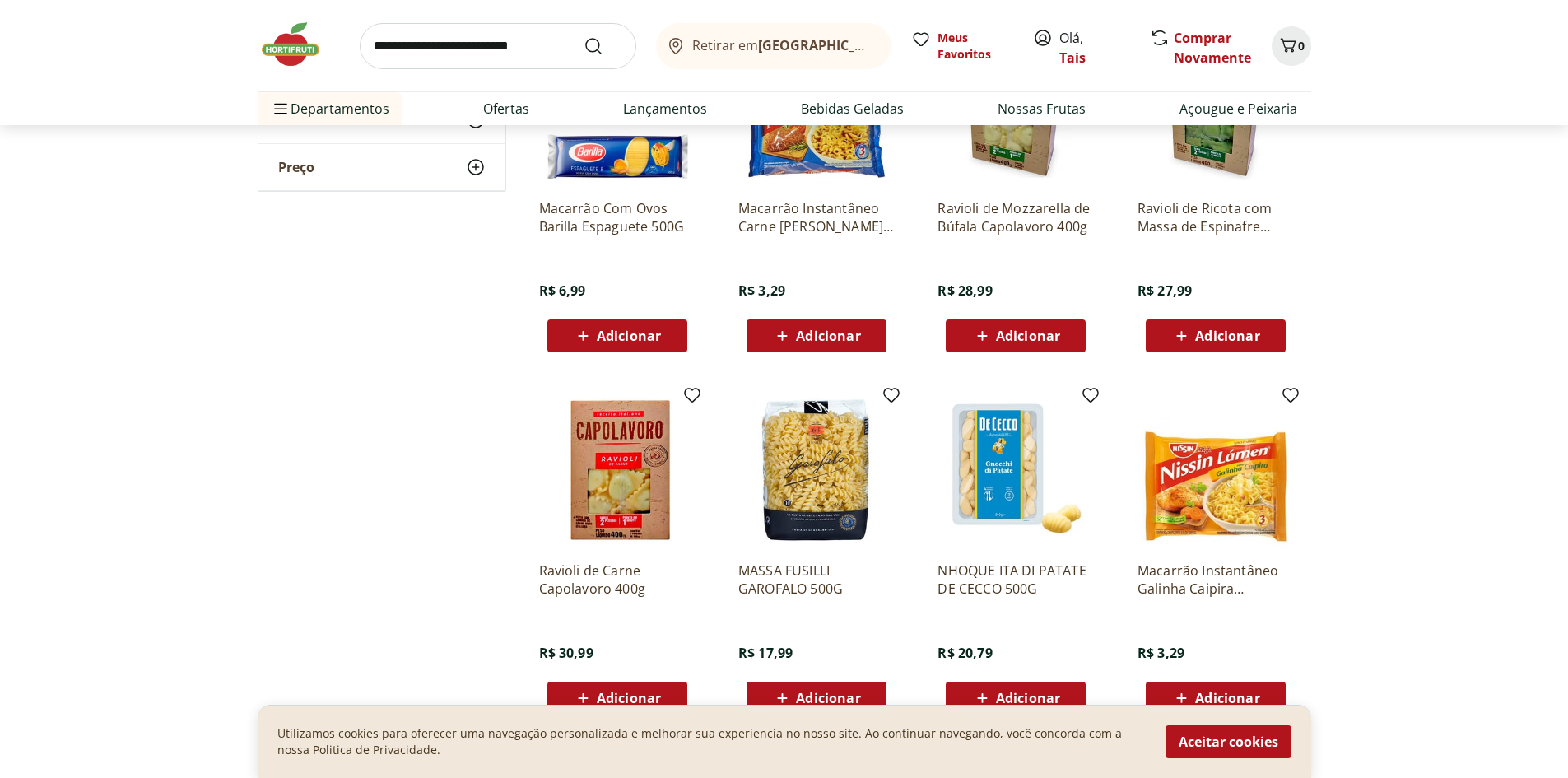
scroll to position [823, 0]
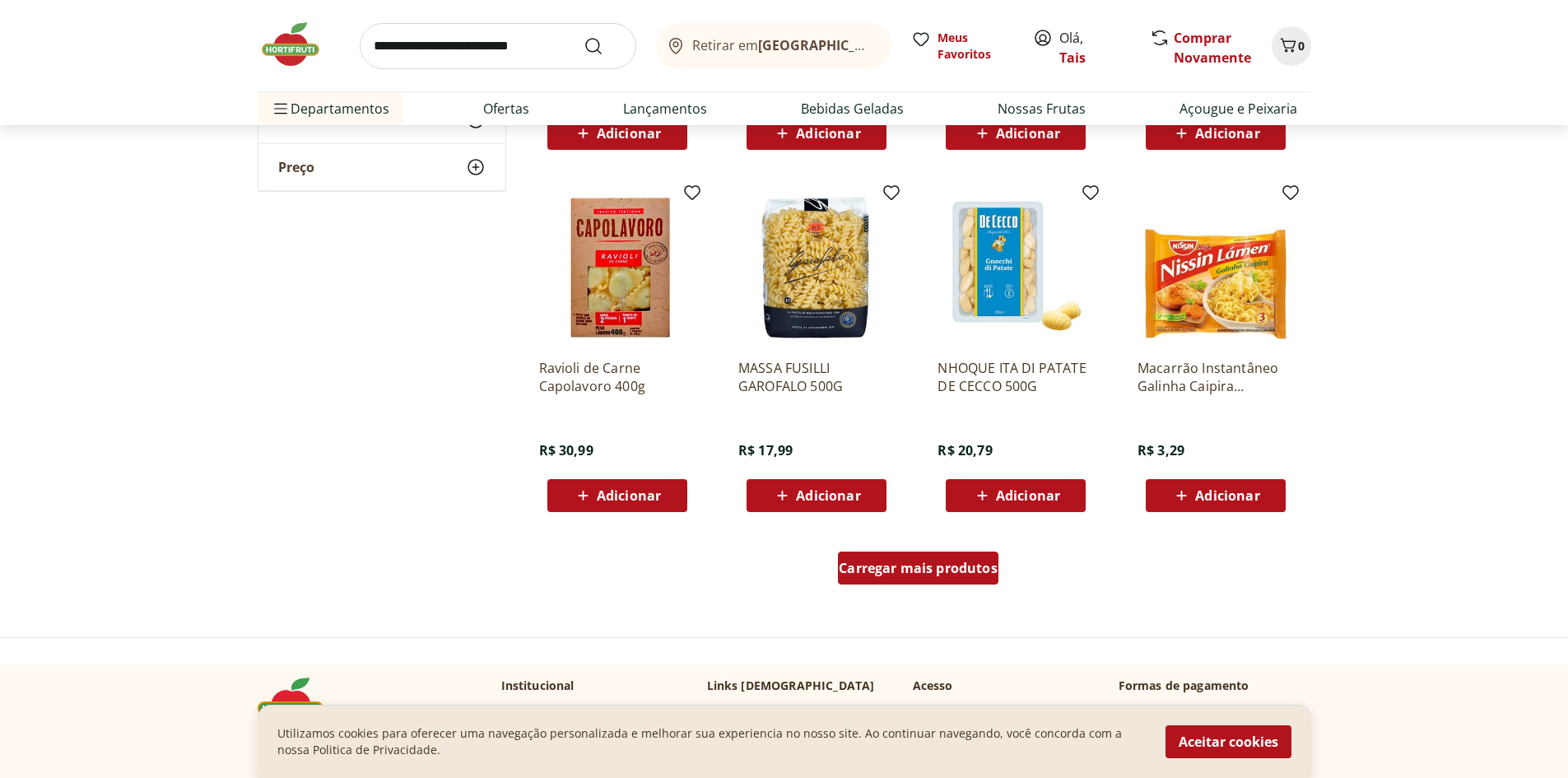
click at [973, 573] on span "Carregar mais produtos" at bounding box center [918, 567] width 158 height 13
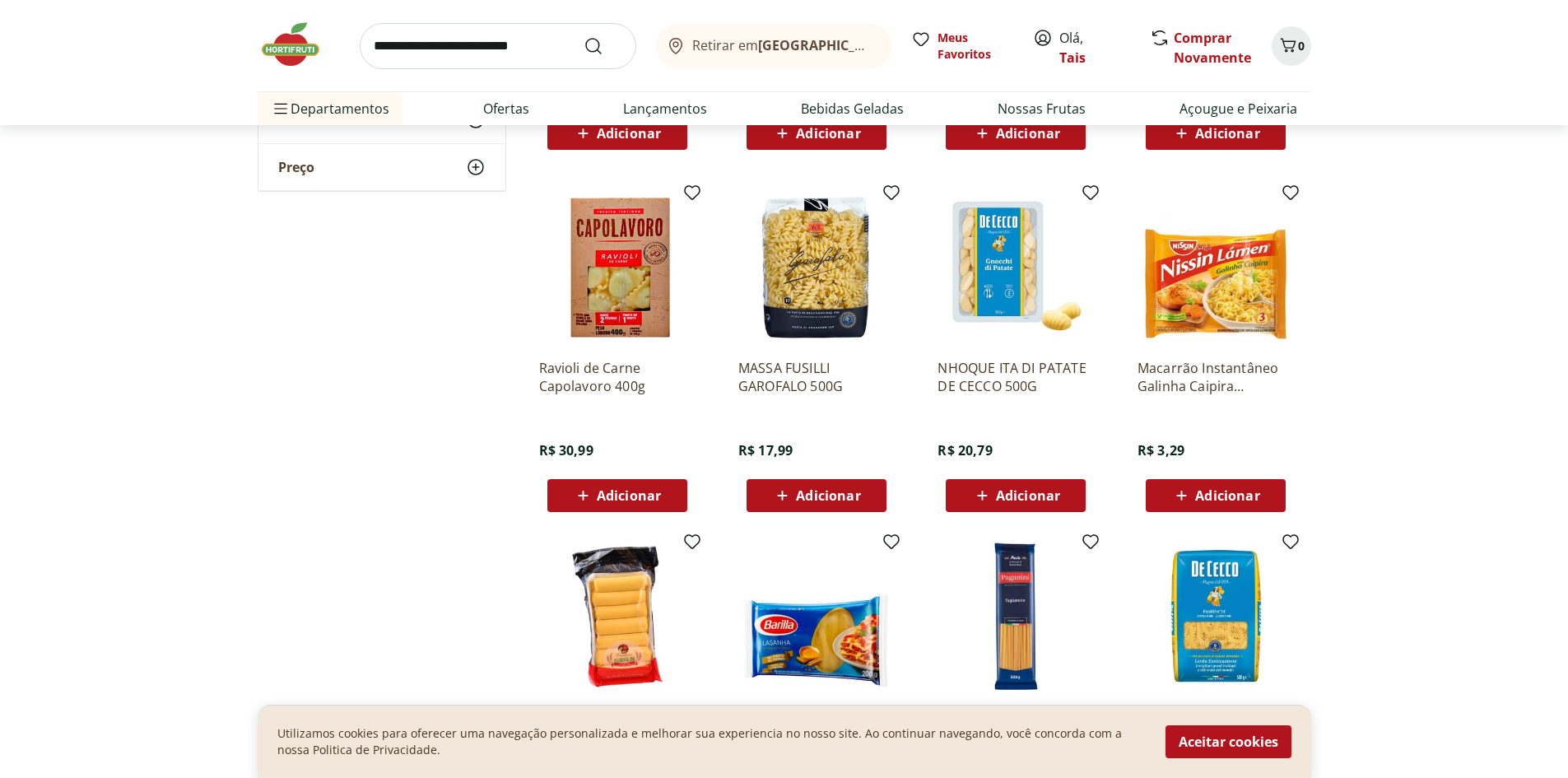
scroll to position [1070, 0]
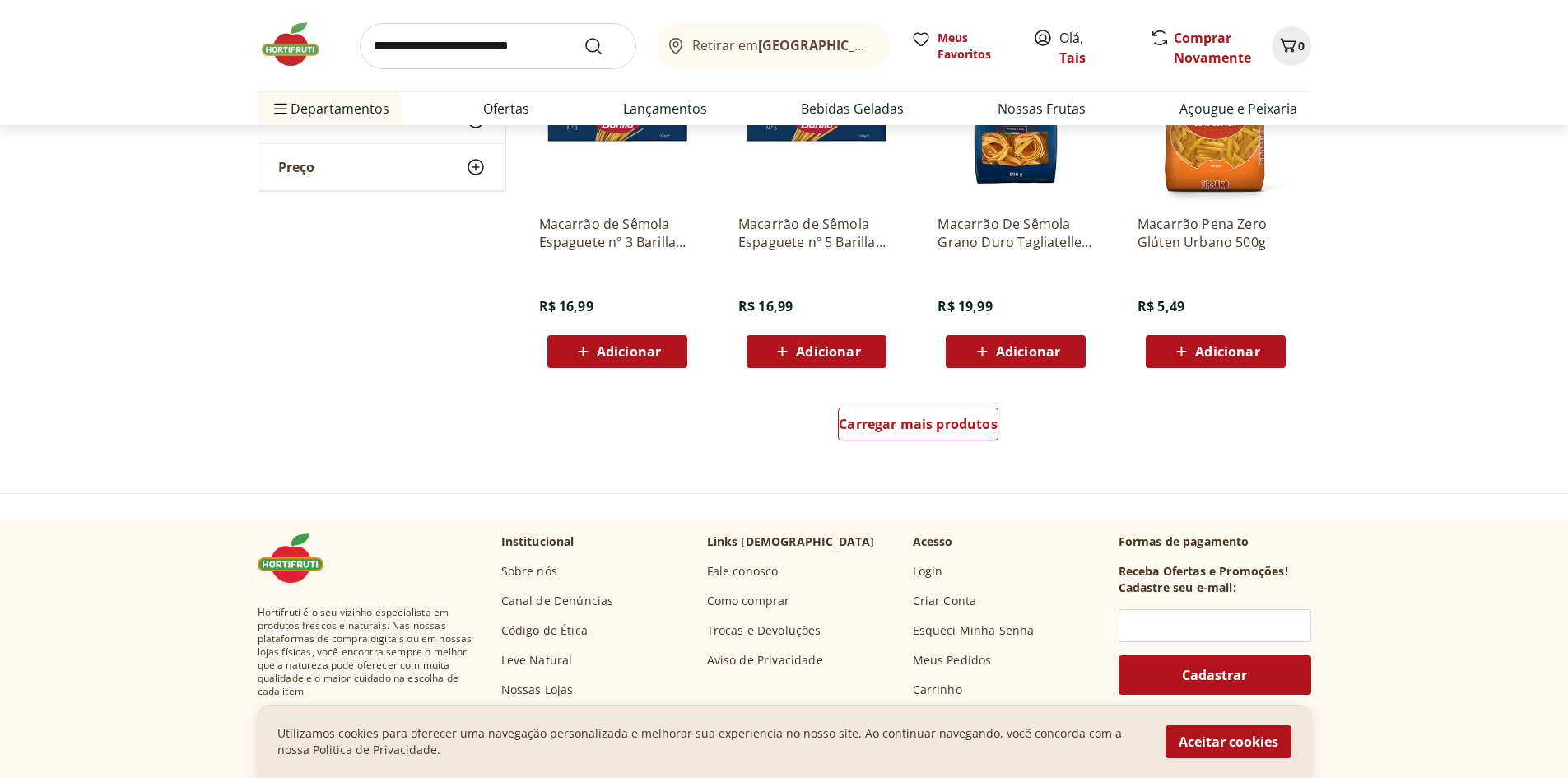
scroll to position [2058, 0]
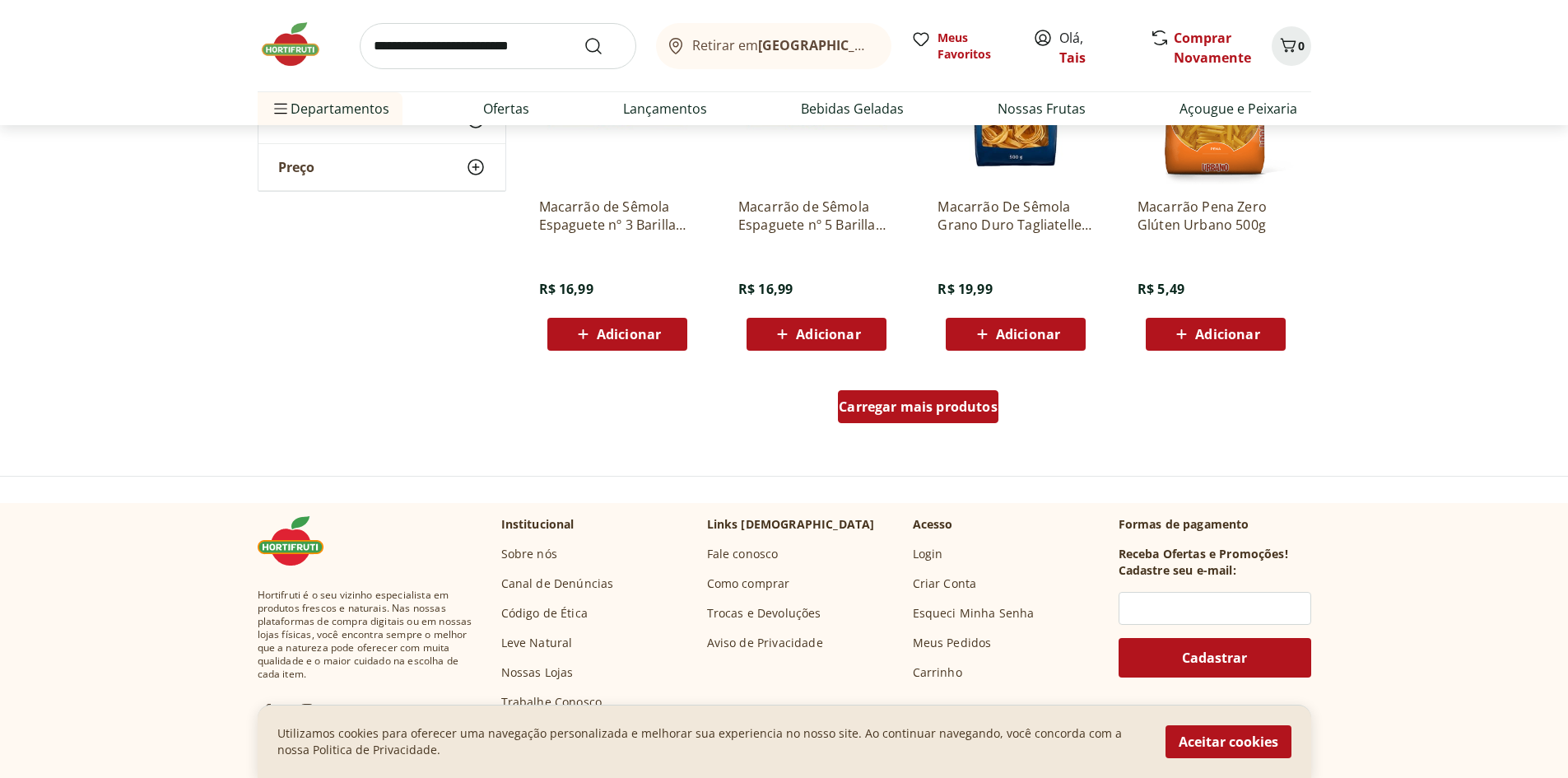
click at [901, 402] on span "Carregar mais produtos" at bounding box center [918, 406] width 158 height 13
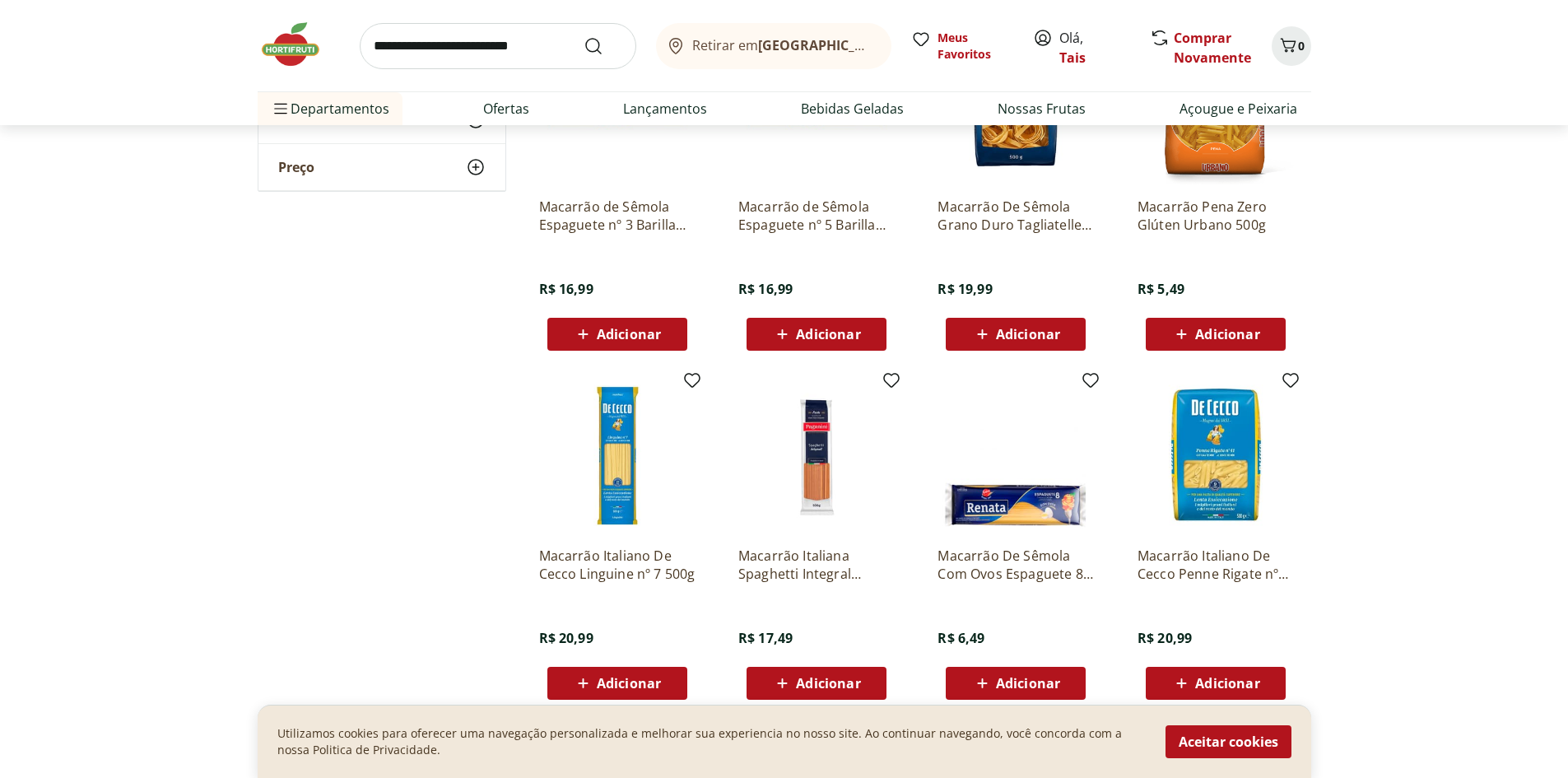
scroll to position [2387, 0]
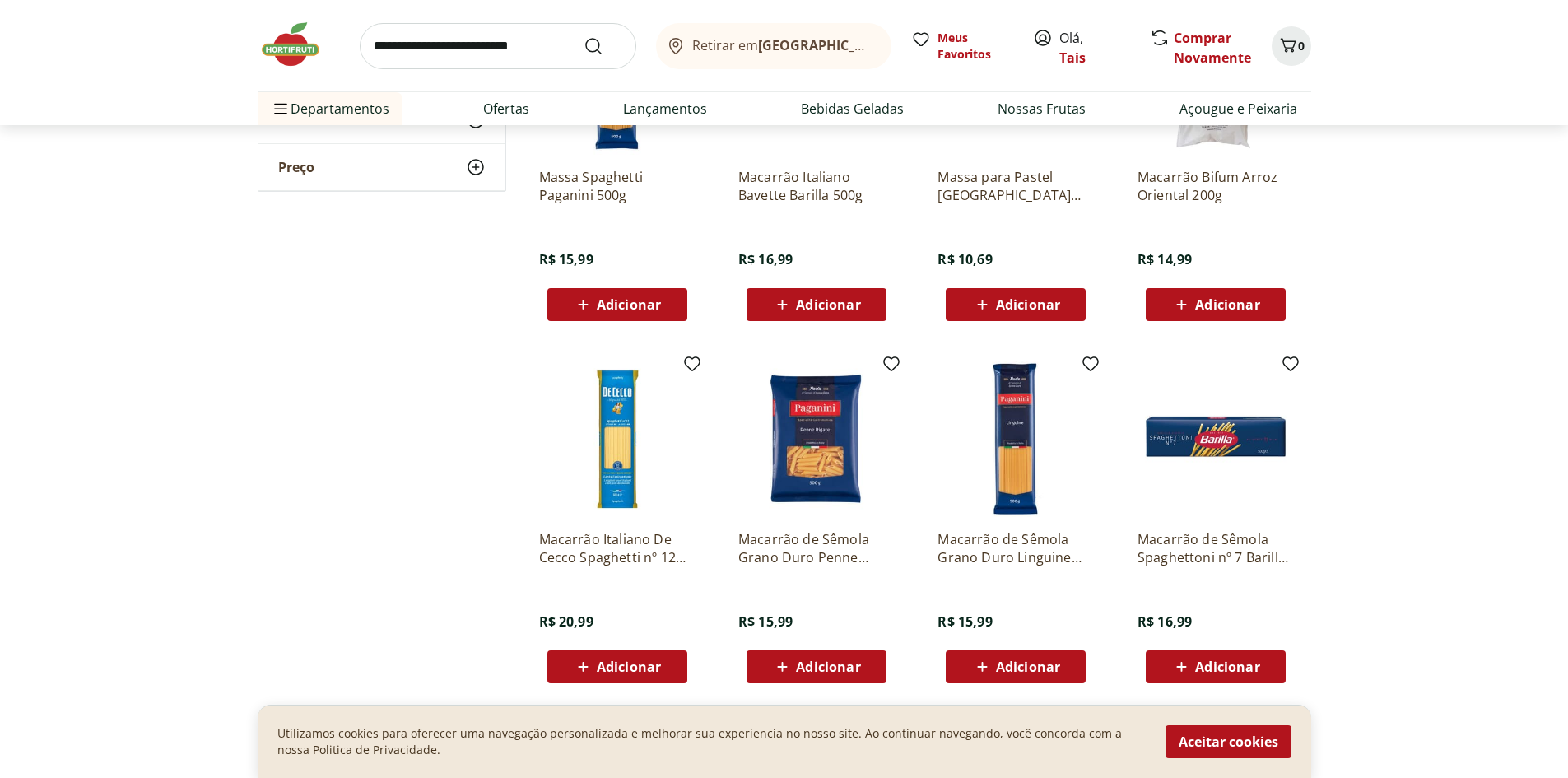
scroll to position [3128, 0]
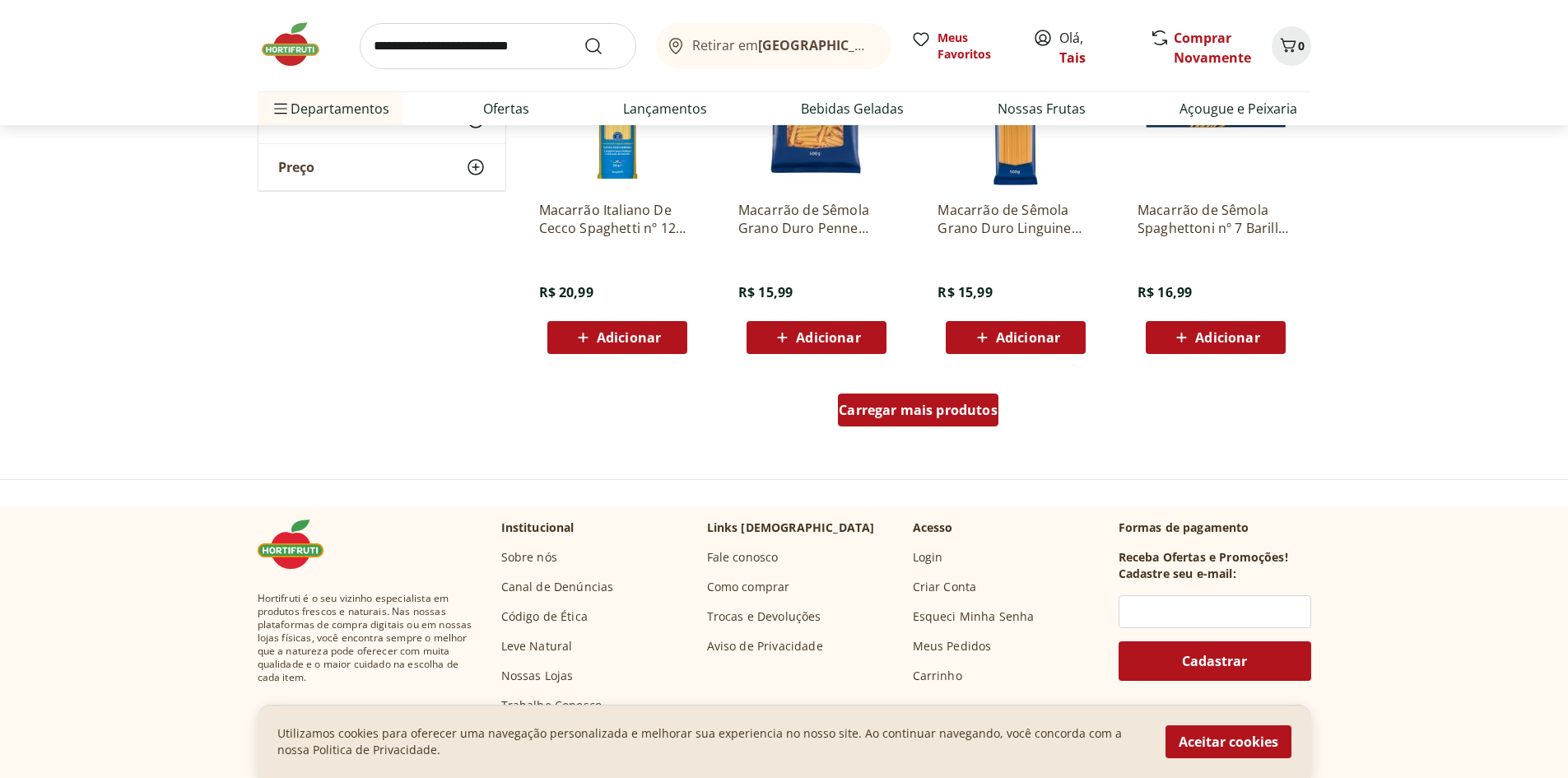
click at [969, 396] on div "Carregar mais produtos" at bounding box center [918, 409] width 160 height 33
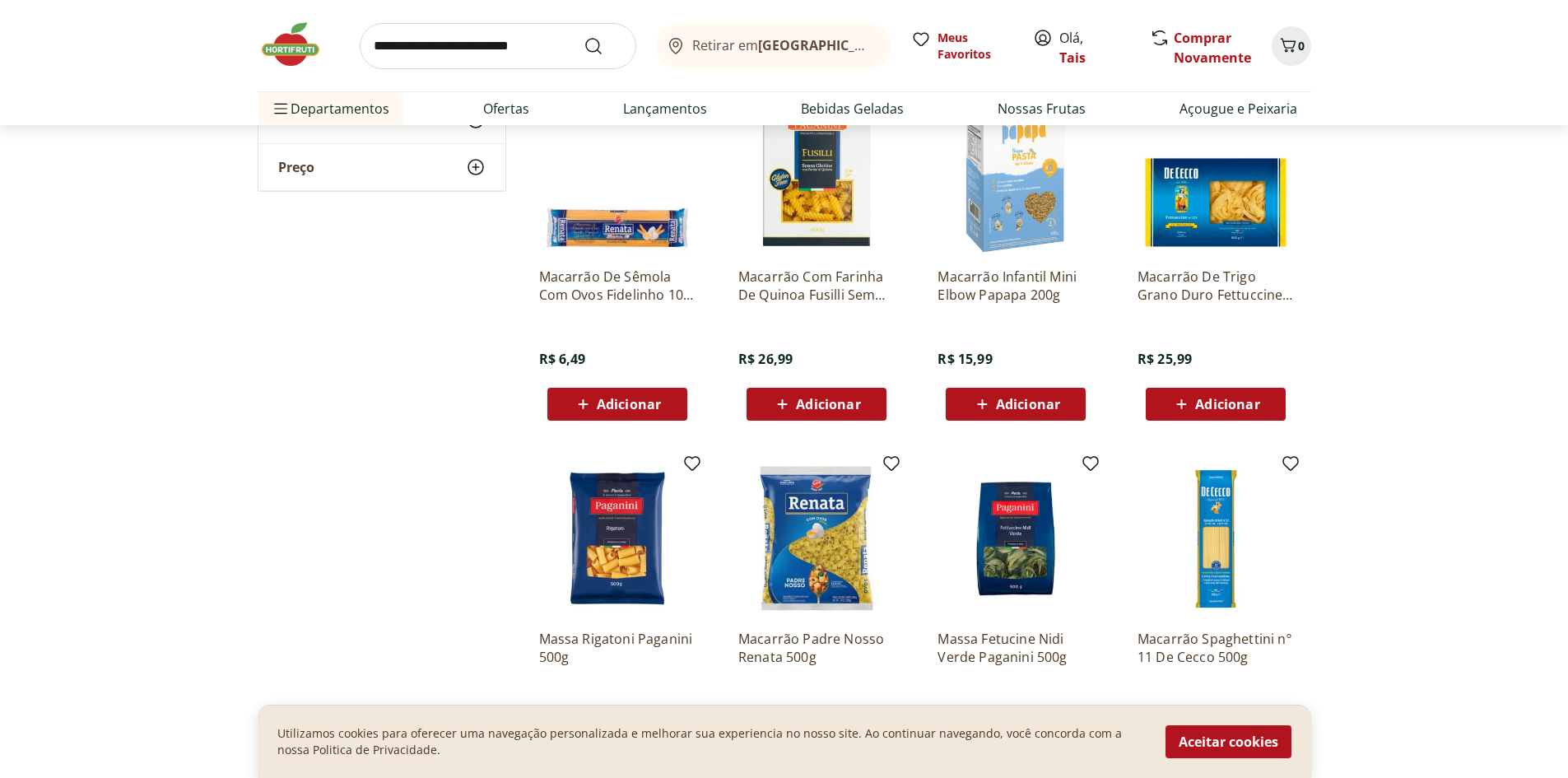
scroll to position [3456, 0]
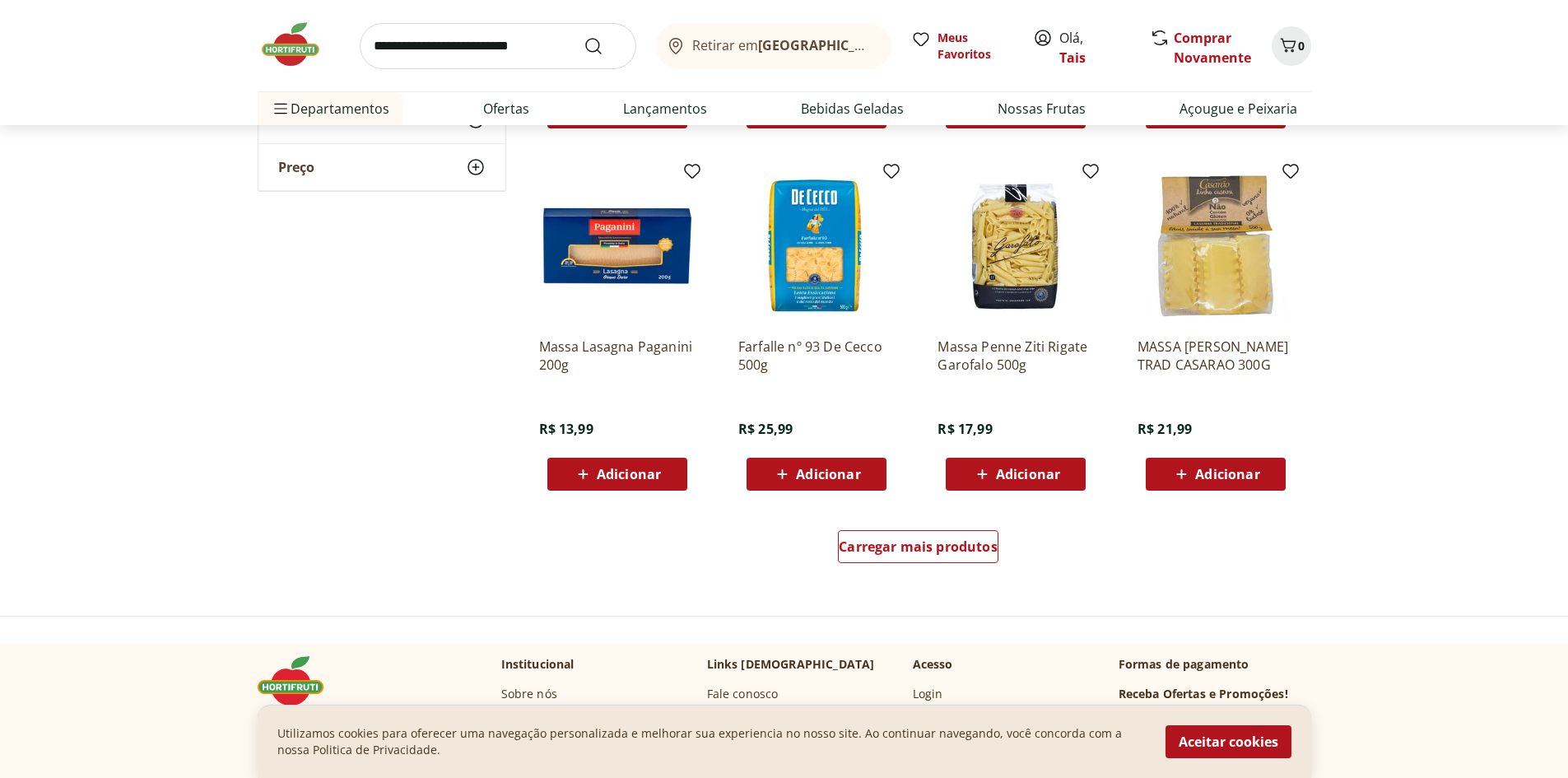
scroll to position [4197, 0]
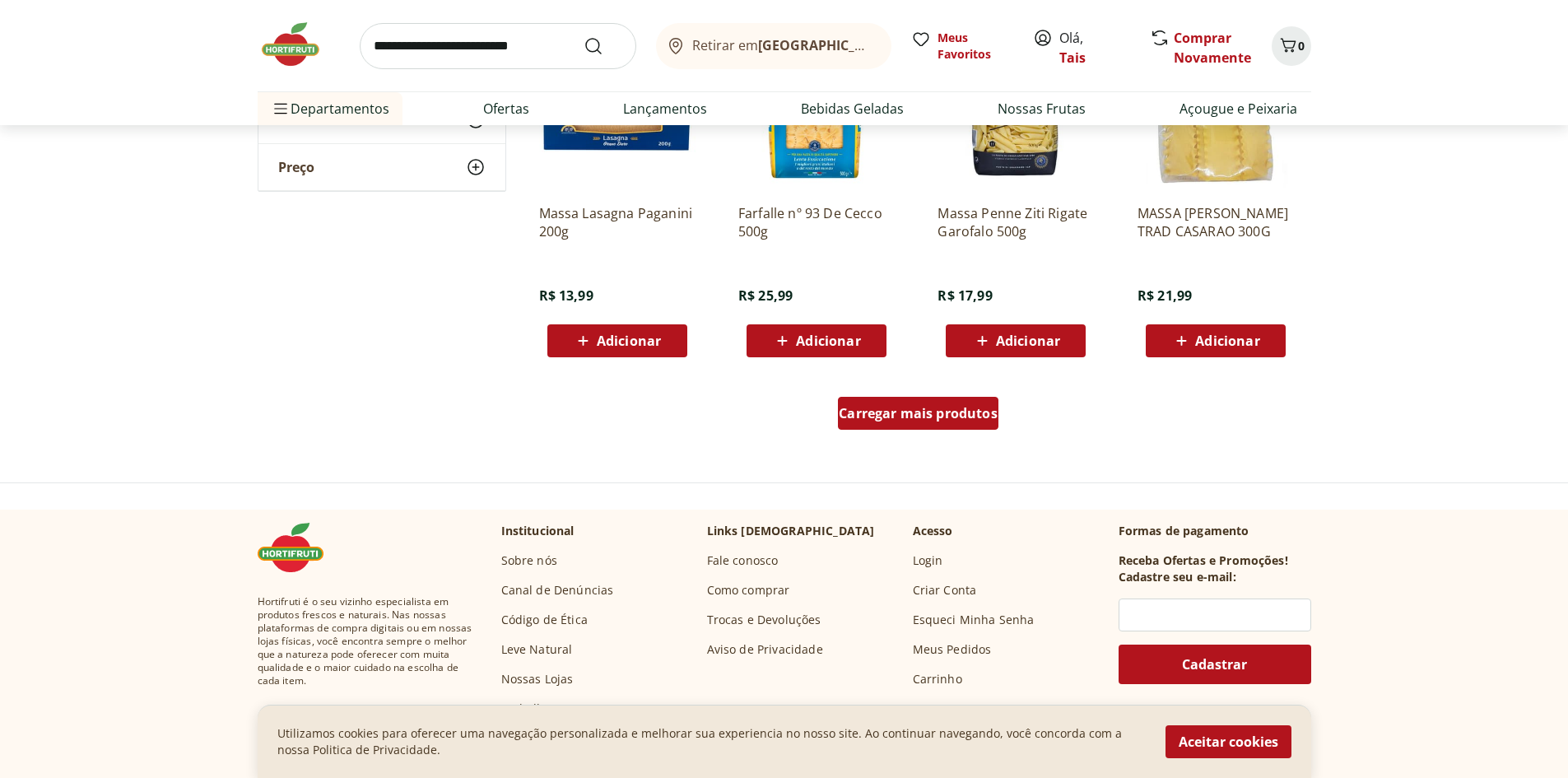
click at [892, 415] on span "Carregar mais produtos" at bounding box center [918, 412] width 158 height 13
